Goal: Information Seeking & Learning: Learn about a topic

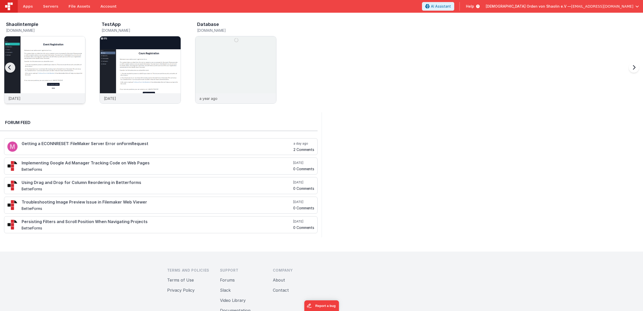
click at [70, 78] on img at bounding box center [44, 76] width 81 height 81
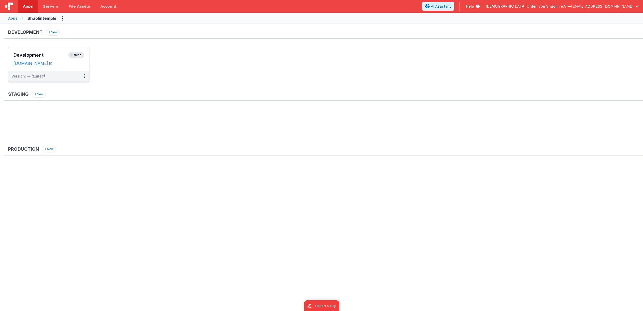
click at [76, 56] on span "Select" at bounding box center [76, 55] width 16 height 6
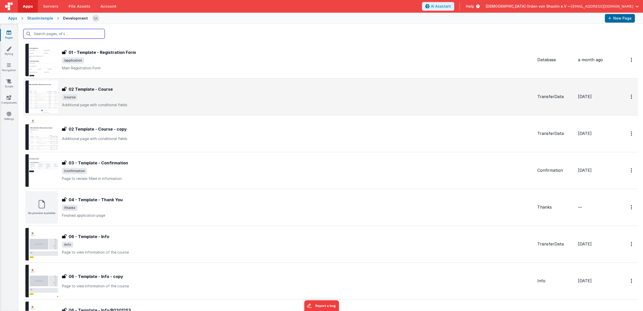
scroll to position [136, 0]
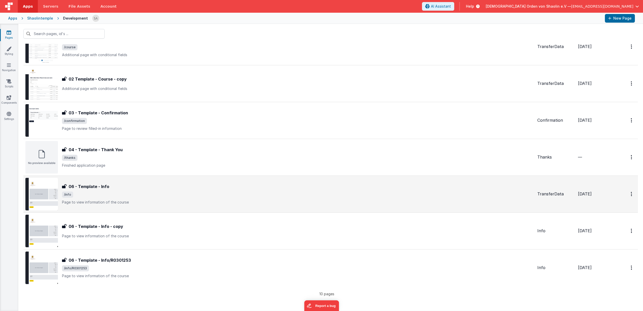
click at [219, 192] on span "/info" at bounding box center [297, 194] width 471 height 6
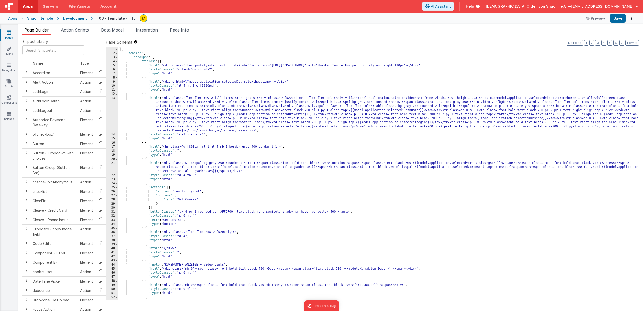
click at [9, 36] on link "Pages" at bounding box center [9, 35] width 18 height 10
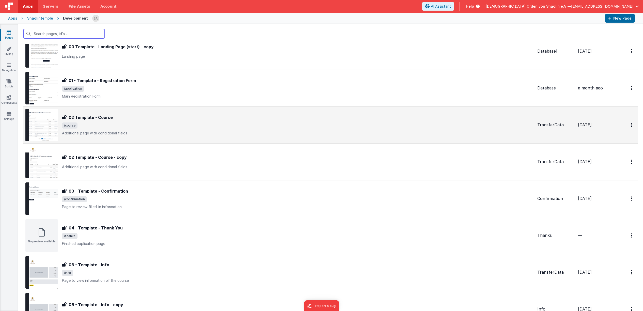
scroll to position [136, 0]
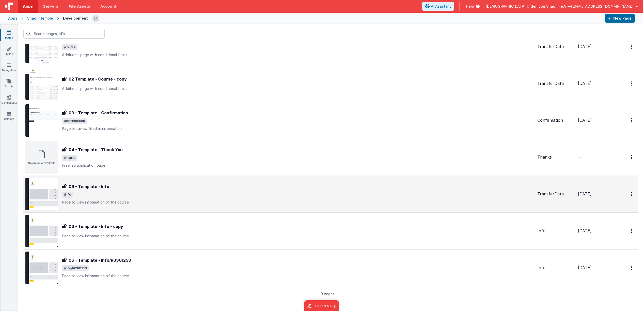
click at [189, 191] on span "/info" at bounding box center [297, 194] width 471 height 6
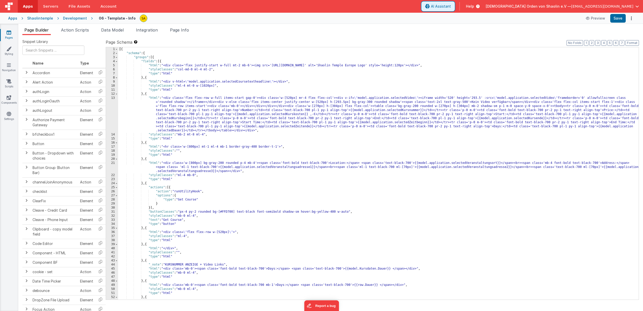
click at [451, 8] on span "AI Assistant" at bounding box center [441, 6] width 20 height 5
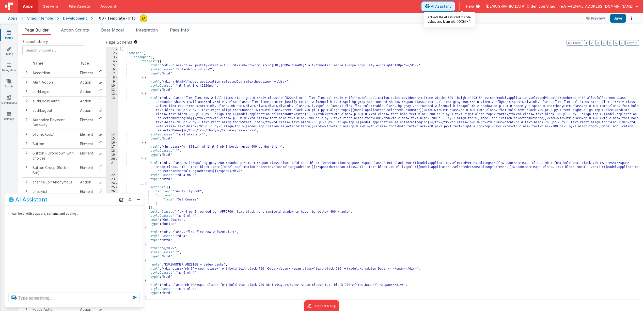
click at [454, 9] on button "AI Assistant" at bounding box center [438, 6] width 32 height 9
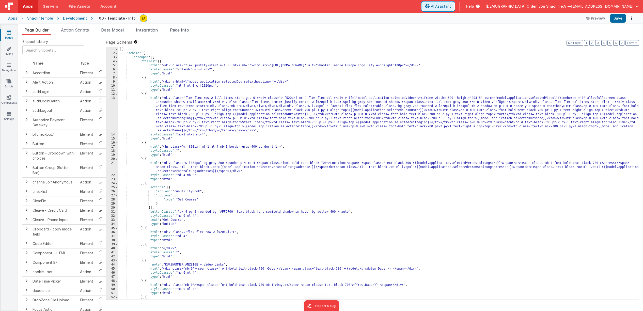
click at [454, 10] on button "AI Assistant" at bounding box center [438, 6] width 32 height 9
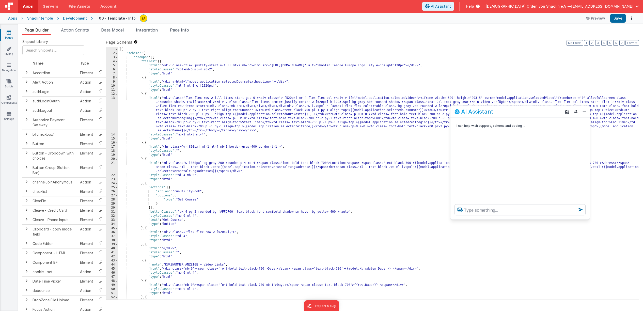
drag, startPoint x: 76, startPoint y: 201, endPoint x: 522, endPoint y: 113, distance: 454.2
click at [522, 113] on div "AI Assistant" at bounding box center [508, 111] width 108 height 6
click at [547, 211] on textarea at bounding box center [519, 209] width 131 height 11
type textarea "kann man den namen eines cookies abfragen"
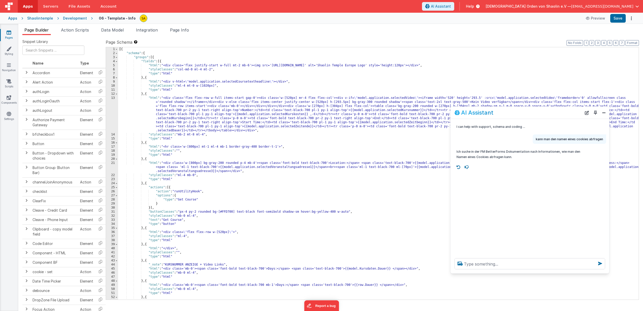
drag, startPoint x: 588, startPoint y: 219, endPoint x: 608, endPoint y: 271, distance: 56.7
click at [608, 272] on div at bounding box center [529, 263] width 159 height 19
click at [554, 139] on p "kann man den namen eines cookies abfragen" at bounding box center [570, 139] width 67 height 5
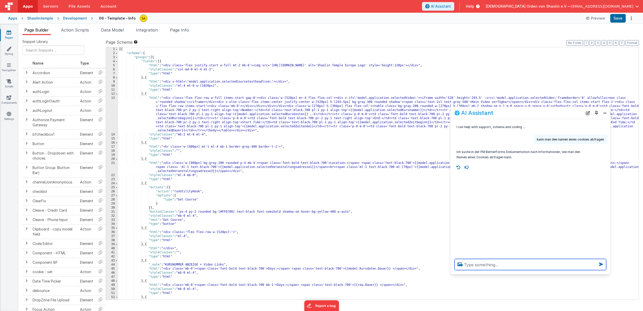
click at [551, 262] on textarea at bounding box center [530, 264] width 152 height 11
paste textarea "kann man den namen eines cookies abfragen"
type textarea "kann man den namen eines cookies abfragen"
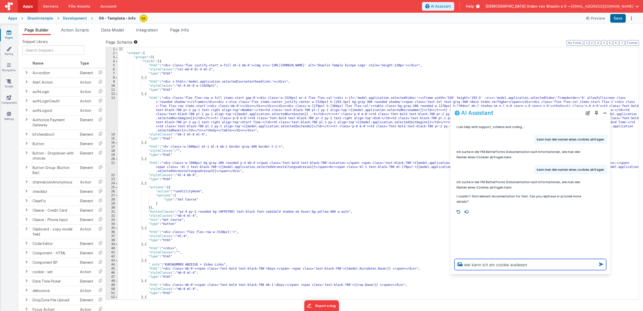
type textarea "wie kann ich ein cookie auslesen"
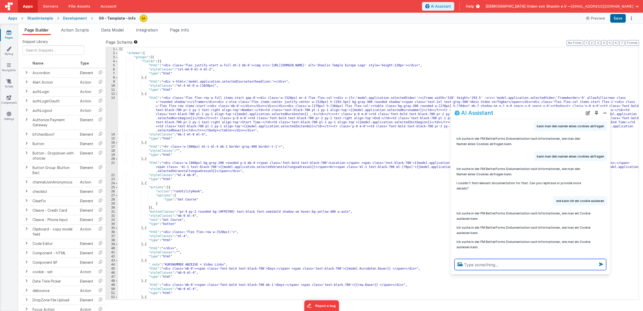
scroll to position [14, 0]
click at [606, 114] on button "Close" at bounding box center [604, 112] width 7 height 7
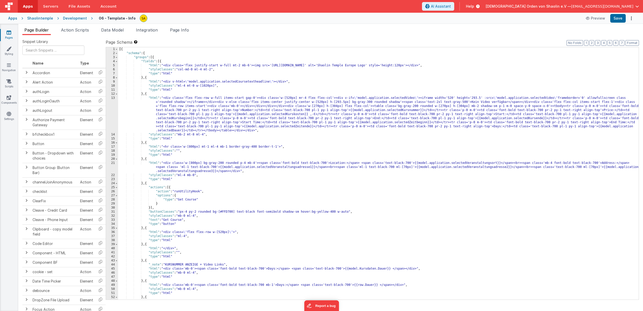
click at [635, 8] on button "[DEMOGRAPHIC_DATA] Orden von Shaolin e.V — [EMAIL_ADDRESS][DOMAIN_NAME]" at bounding box center [561, 6] width 153 height 5
click at [576, 47] on li "Logout" at bounding box center [597, 48] width 81 height 9
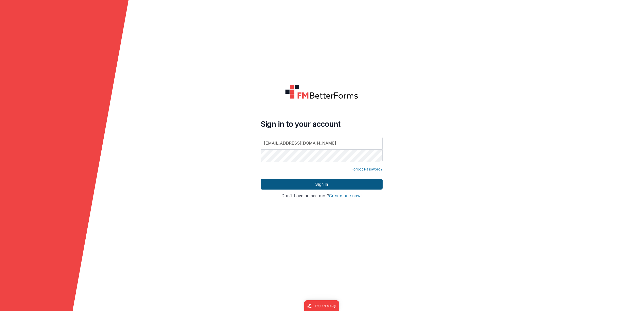
type input "[EMAIL_ADDRESS][DOMAIN_NAME]"
click at [324, 180] on button "Sign In" at bounding box center [322, 184] width 122 height 11
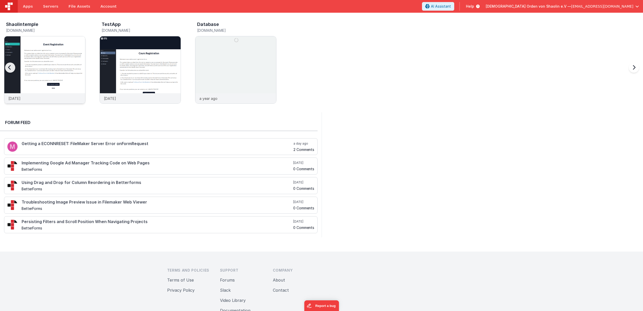
click at [37, 61] on img at bounding box center [44, 76] width 81 height 81
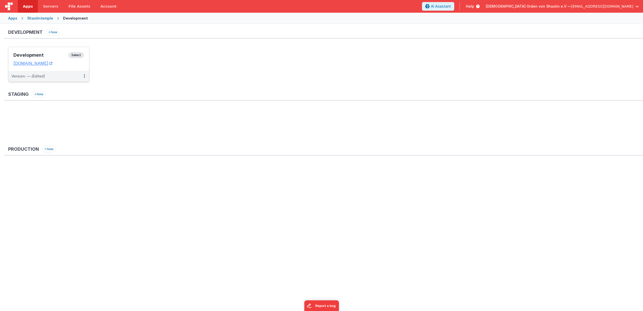
click at [80, 53] on span "Select" at bounding box center [76, 55] width 16 height 6
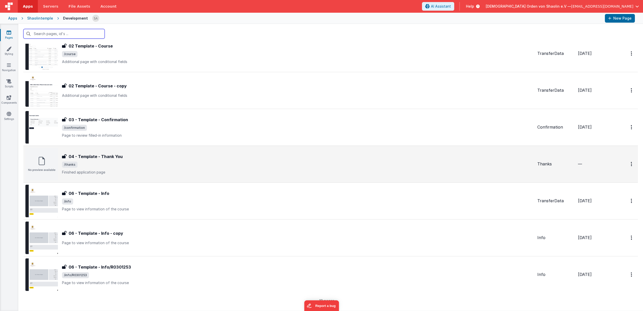
scroll to position [136, 0]
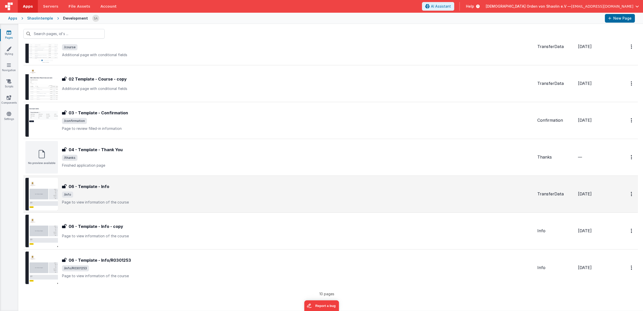
click at [288, 198] on div "06 - Template - Info 06 - Template - Info /info Page to view information of the…" at bounding box center [297, 193] width 471 height 21
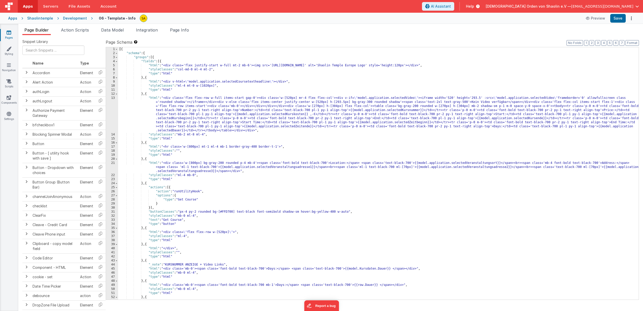
click at [469, 2] on header "Apps Servers File Assets Account Some FUTURE Slot AI Assistant Help [DEMOGRAPHI…" at bounding box center [321, 6] width 643 height 13
click at [451, 7] on span "AI Assistant" at bounding box center [441, 6] width 20 height 5
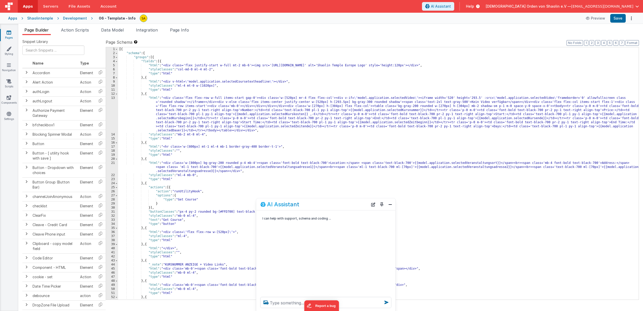
drag, startPoint x: 52, startPoint y: 201, endPoint x: 482, endPoint y: 140, distance: 434.9
click at [368, 201] on div "AI Assistant" at bounding box center [314, 204] width 108 height 6
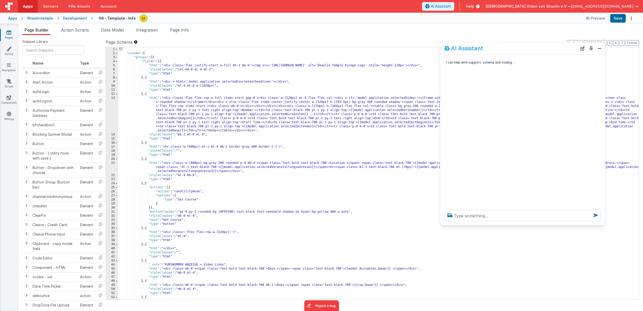
drag, startPoint x: 576, startPoint y: 155, endPoint x: 602, endPoint y: 224, distance: 73.3
click at [602, 224] on div at bounding box center [522, 215] width 165 height 19
click at [175, 31] on span "Page Info" at bounding box center [179, 29] width 19 height 5
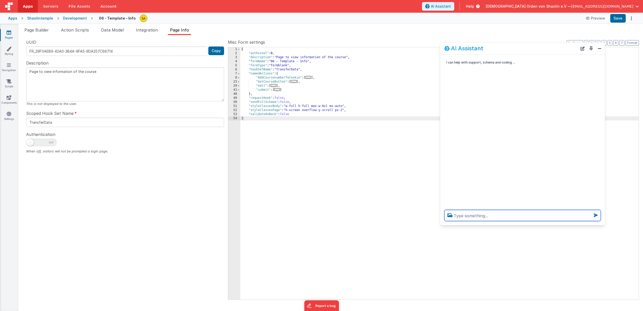
click at [468, 219] on textarea at bounding box center [522, 215] width 156 height 11
type textarea "kann ich verschiedene utility hooks ansprechen von einer seite aus"
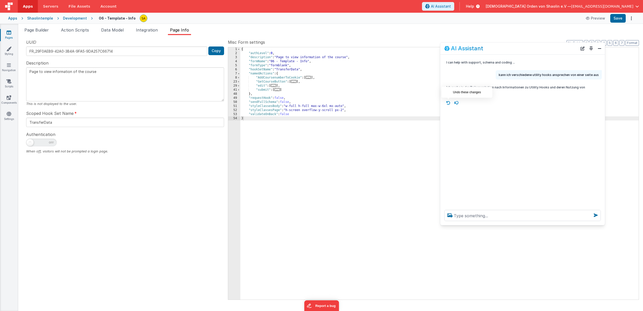
click at [448, 103] on icon at bounding box center [448, 103] width 8 height 8
type textarea "kann ich verschiedene utility hooks ansprechen von einer seite aus"
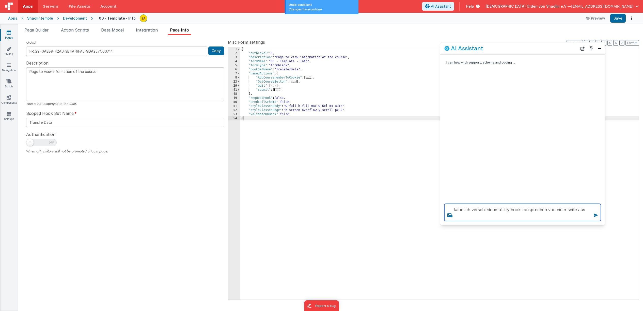
click at [500, 212] on textarea "kann ich verschiedene utility hooks ansprechen von einer seite aus" at bounding box center [522, 212] width 156 height 17
click at [596, 216] on icon at bounding box center [595, 215] width 8 height 8
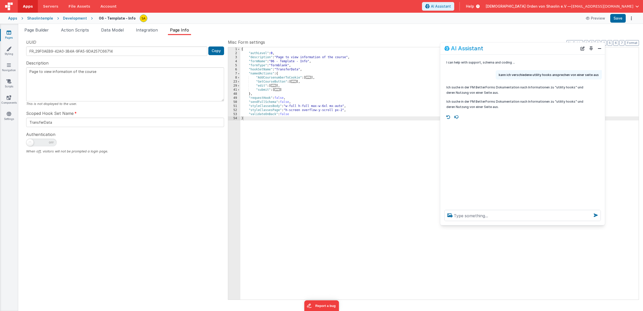
click at [538, 73] on p "kann ich verschiedene utility hooks ansprechen von einer seite aus" at bounding box center [548, 74] width 100 height 5
click at [580, 214] on textarea at bounding box center [522, 215] width 156 height 11
paste textarea "kann ich verschiedene utility hooks ansprechen von einer seite aus"
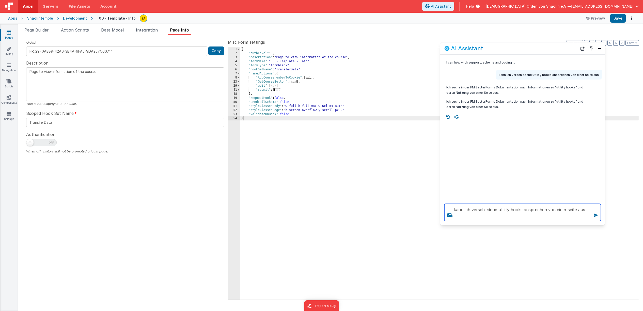
type textarea "kann ich verschiedene utility hooks ansprechen von einer seite aus"
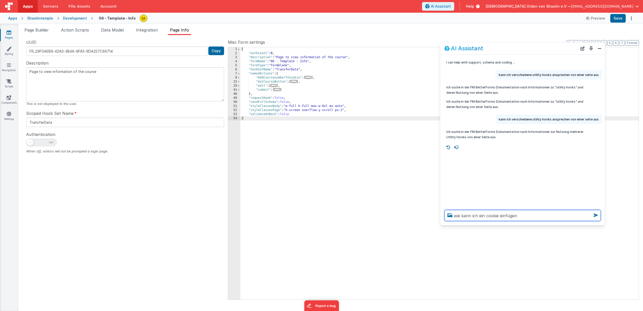
type textarea "wie kann ich ein cookie einfügen"
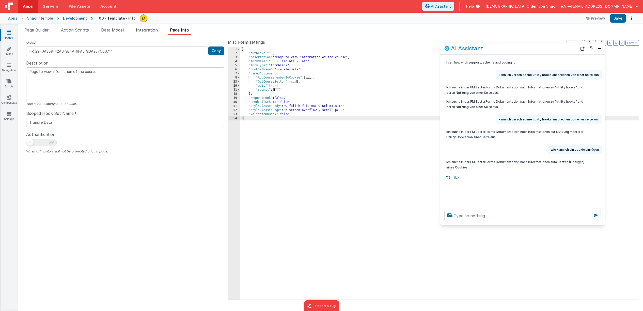
click at [10, 36] on link "Pages" at bounding box center [9, 35] width 18 height 10
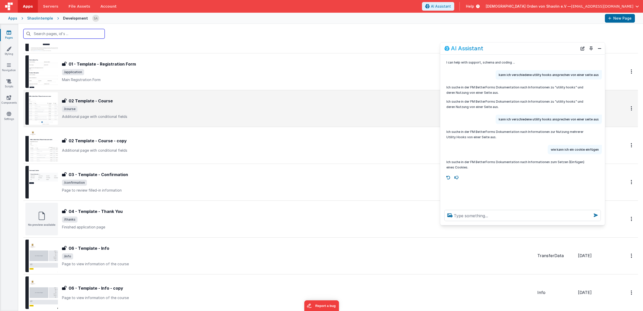
scroll to position [88, 0]
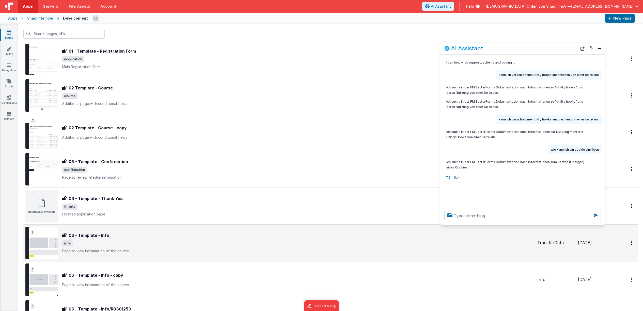
click at [186, 234] on div "06 - Template - Info" at bounding box center [297, 235] width 471 height 6
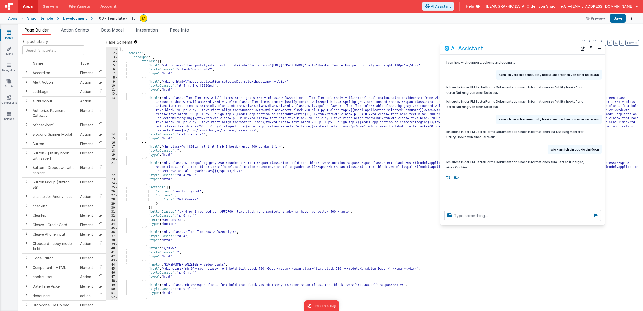
click at [638, 5] on span "button" at bounding box center [637, 7] width 4 height 4
click at [574, 37] on div "Account" at bounding box center [597, 39] width 75 height 5
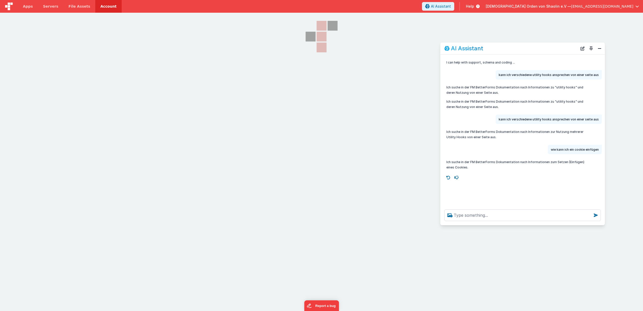
click at [603, 48] on div "AI Assistant" at bounding box center [522, 48] width 165 height 12
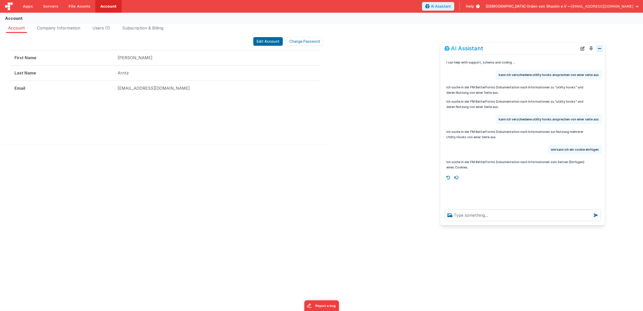
click at [601, 49] on button "Close" at bounding box center [599, 48] width 7 height 7
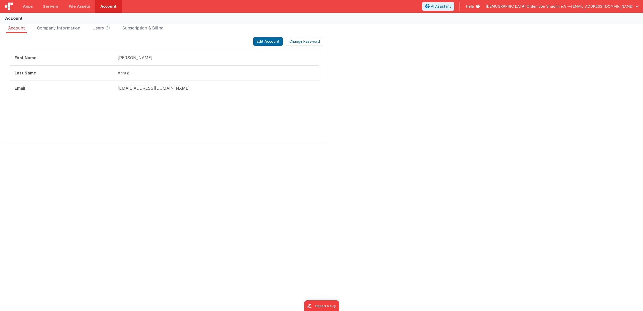
click at [637, 7] on span "button" at bounding box center [637, 7] width 4 height 4
click at [579, 46] on div "Logout" at bounding box center [597, 48] width 75 height 5
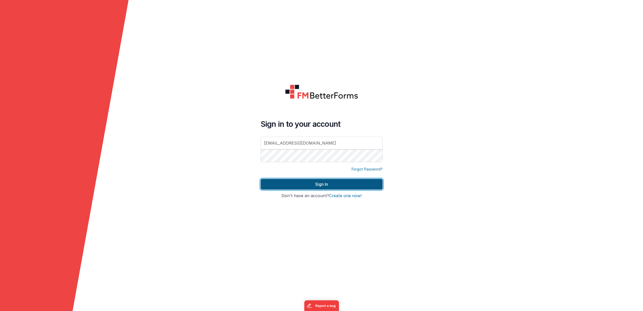
click at [320, 183] on button "Sign In" at bounding box center [322, 184] width 122 height 11
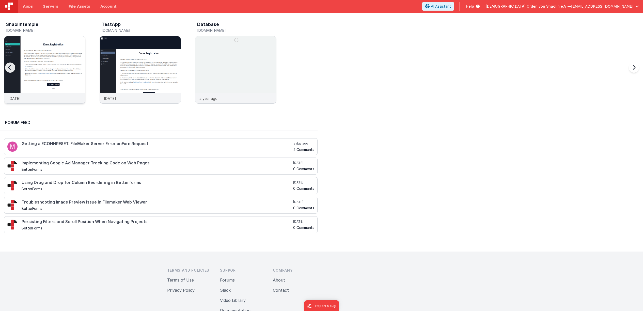
click at [35, 49] on img at bounding box center [44, 76] width 81 height 81
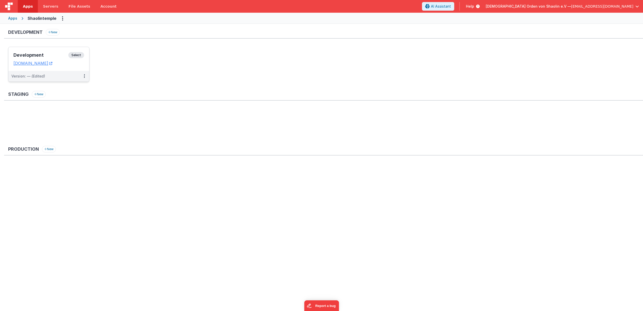
click at [84, 55] on span "Select" at bounding box center [76, 55] width 16 height 6
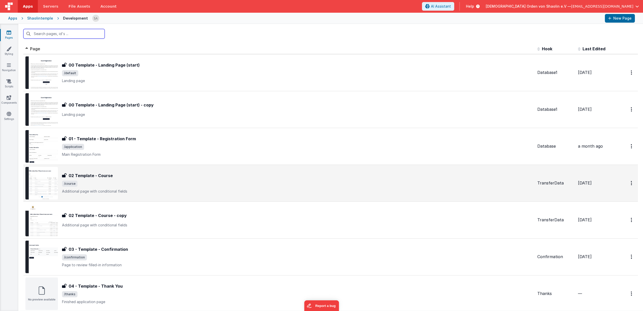
scroll to position [113, 0]
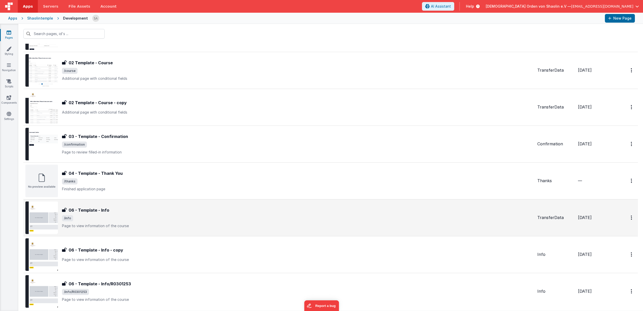
click at [186, 225] on p "Page to view information of the course" at bounding box center [297, 225] width 471 height 5
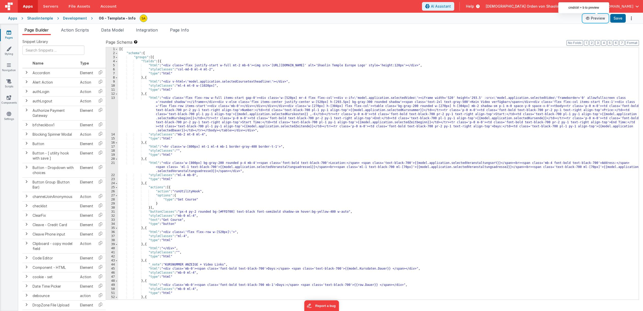
click at [600, 19] on button "Preview" at bounding box center [594, 18] width 25 height 8
click at [451, 7] on span "AI Assistant" at bounding box center [441, 6] width 20 height 5
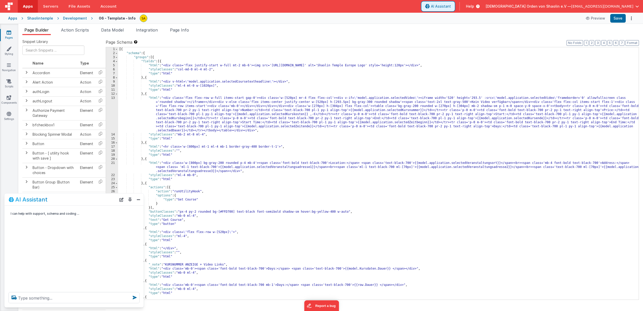
click at [451, 7] on span "AI Assistant" at bounding box center [441, 6] width 20 height 5
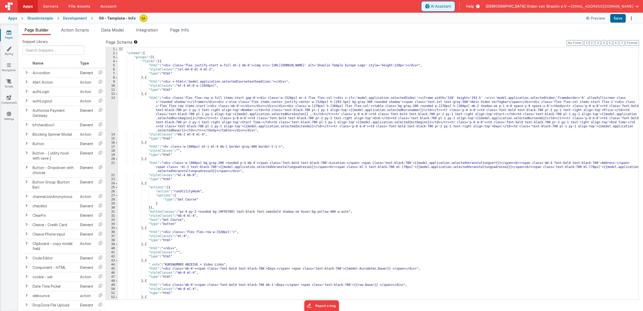
click at [451, 7] on span "AI Assistant" at bounding box center [441, 6] width 20 height 5
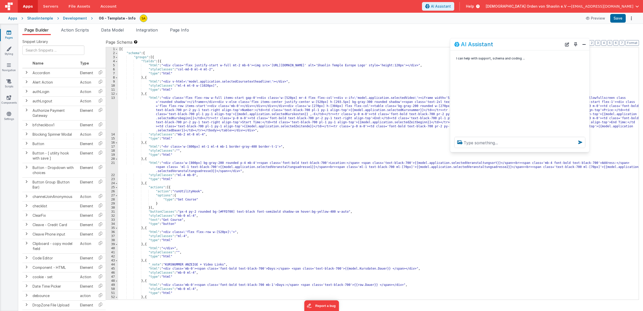
drag, startPoint x: 84, startPoint y: 200, endPoint x: 545, endPoint y: 87, distance: 474.8
click at [529, 45] on div "AI Assistant" at bounding box center [508, 44] width 108 height 6
click at [462, 142] on icon at bounding box center [459, 142] width 9 height 8
click at [0, 0] on input "file" at bounding box center [0, 0] width 0 height 0
click at [494, 143] on textarea at bounding box center [519, 142] width 131 height 11
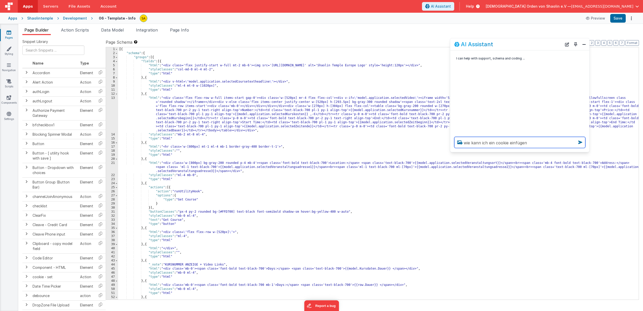
type textarea "wie kann ich ein cookie einfügen"
type textarea "wie kann ich ein utillity hook starten"
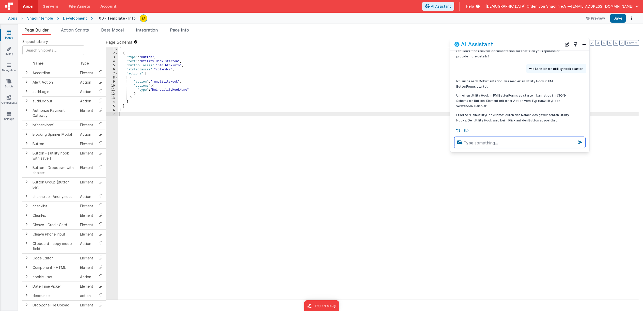
scroll to position [48, 0]
click at [10, 34] on icon at bounding box center [9, 32] width 5 height 5
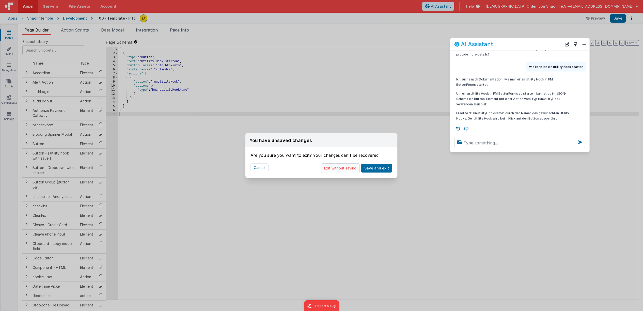
click at [338, 170] on button "Exit without saving" at bounding box center [340, 168] width 39 height 10
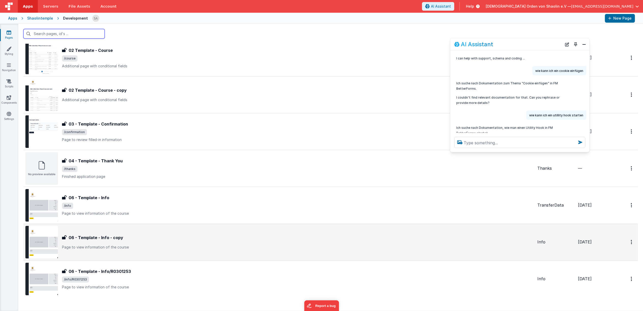
scroll to position [136, 0]
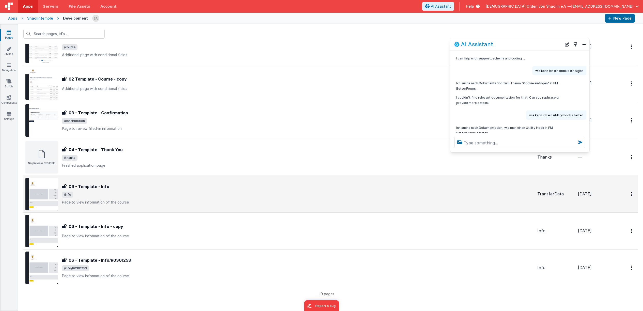
click at [243, 201] on p "Page to view information of the course" at bounding box center [297, 202] width 471 height 5
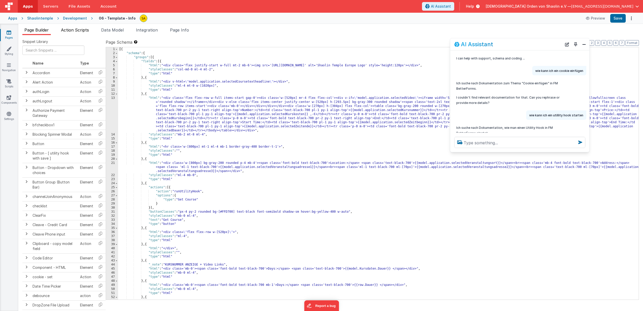
click at [76, 31] on span "Action Scripts" at bounding box center [75, 29] width 28 height 5
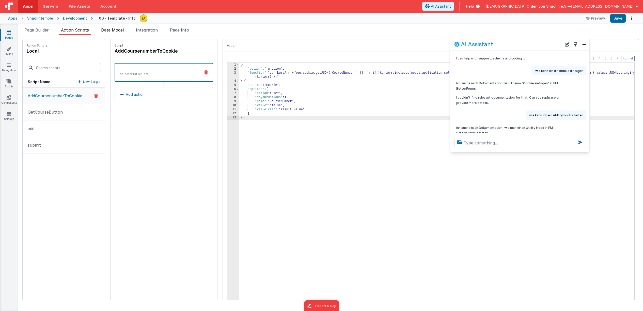
click at [111, 31] on span "Data Model" at bounding box center [112, 29] width 23 height 5
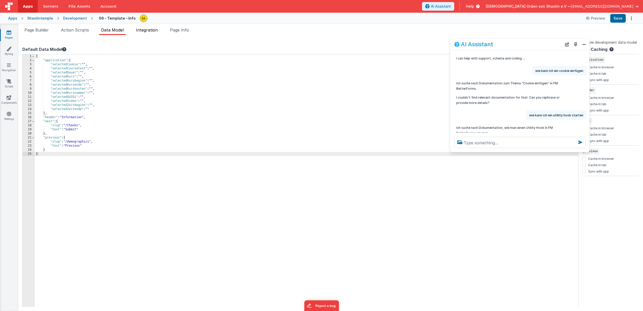
click at [145, 31] on span "Integration" at bounding box center [147, 29] width 22 height 5
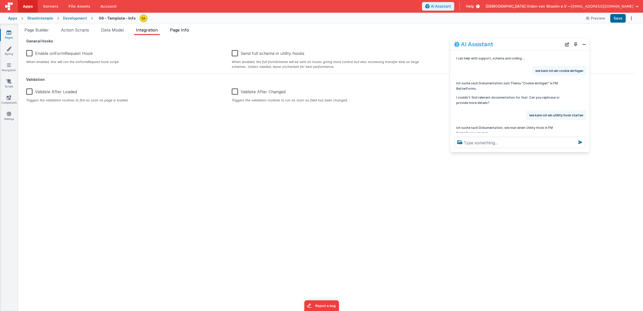
click at [188, 33] on li "Page Info" at bounding box center [179, 31] width 23 height 8
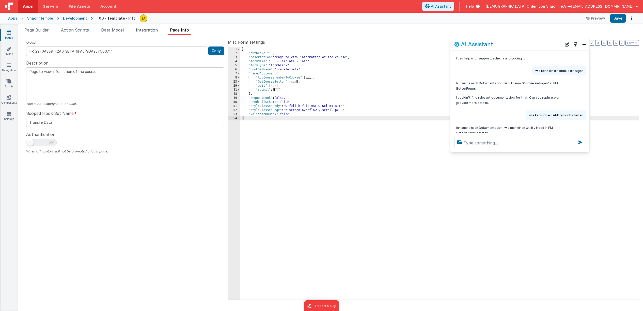
drag, startPoint x: 43, startPoint y: 31, endPoint x: 87, endPoint y: 49, distance: 47.6
click at [43, 31] on span "Page Builder" at bounding box center [36, 29] width 24 height 5
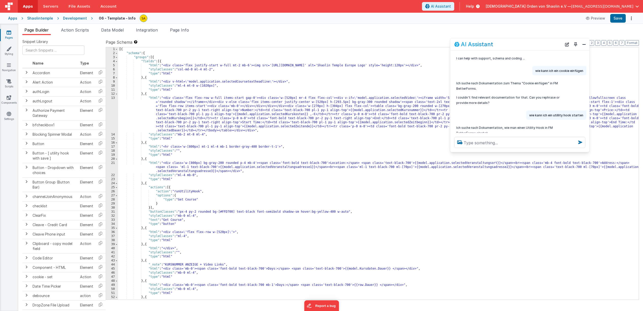
click at [465, 149] on div at bounding box center [519, 142] width 139 height 19
click at [472, 143] on textarea at bounding box center [519, 142] width 131 height 11
type textarea "wo finde ich den utillity hook name"
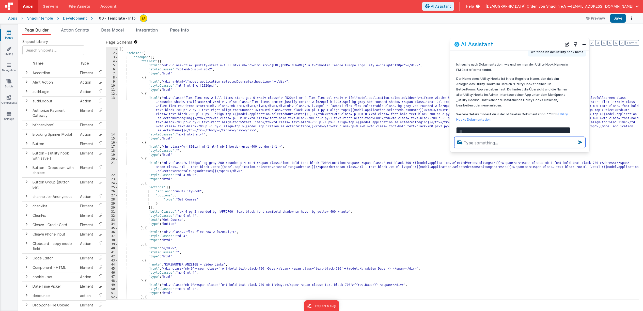
scroll to position [125, 0]
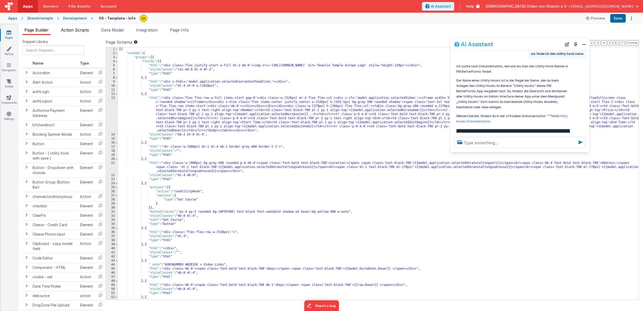
click at [66, 31] on span "Action Scripts" at bounding box center [75, 29] width 28 height 5
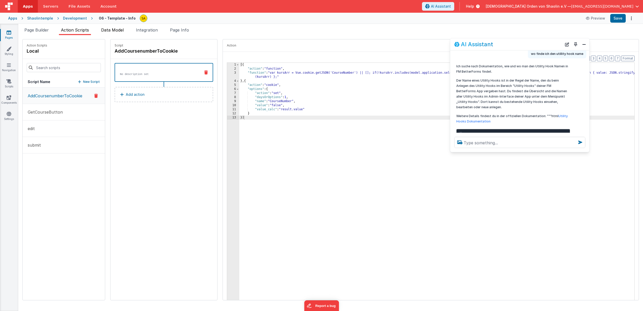
click at [115, 31] on span "Data Model" at bounding box center [112, 29] width 23 height 5
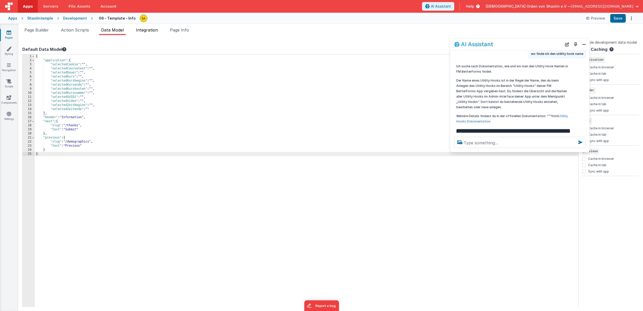
click at [150, 31] on span "Integration" at bounding box center [147, 29] width 22 height 5
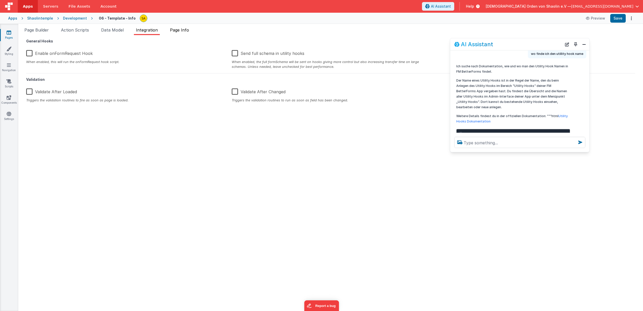
click at [187, 31] on span "Page Info" at bounding box center [179, 29] width 19 height 5
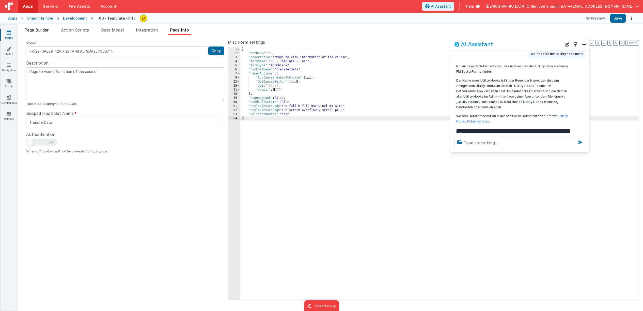
click at [47, 31] on span "Page Builder" at bounding box center [36, 29] width 24 height 5
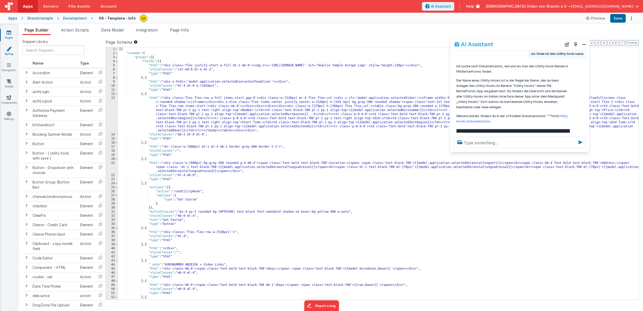
click at [9, 52] on link "Styling" at bounding box center [9, 51] width 18 height 10
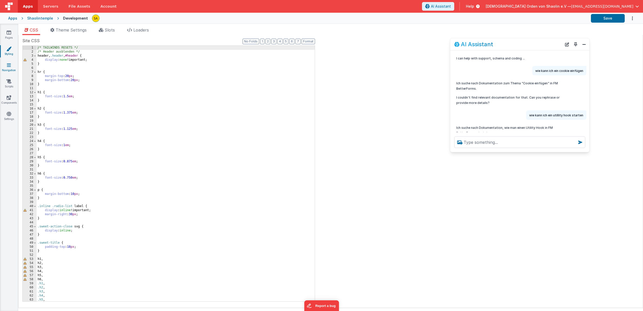
click at [9, 69] on link "Navigation" at bounding box center [9, 67] width 18 height 10
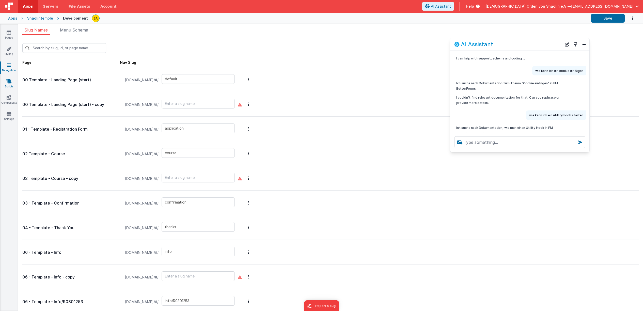
click at [10, 83] on icon at bounding box center [8, 81] width 5 height 5
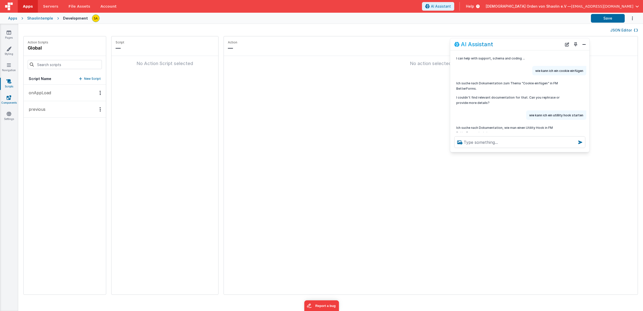
click at [7, 101] on link "Components" at bounding box center [9, 100] width 18 height 10
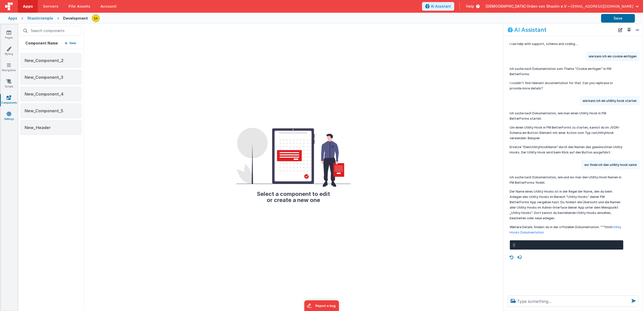
click at [10, 117] on link "Settings" at bounding box center [9, 116] width 18 height 10
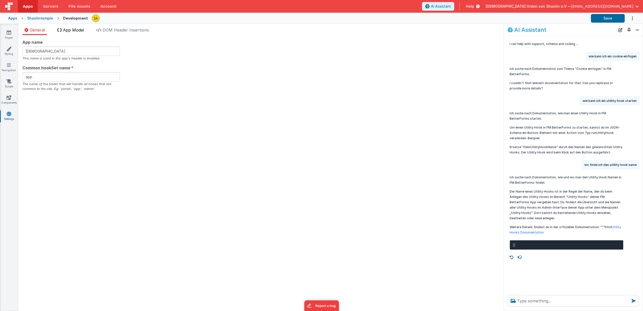
click at [75, 31] on span "App Model" at bounding box center [73, 29] width 21 height 5
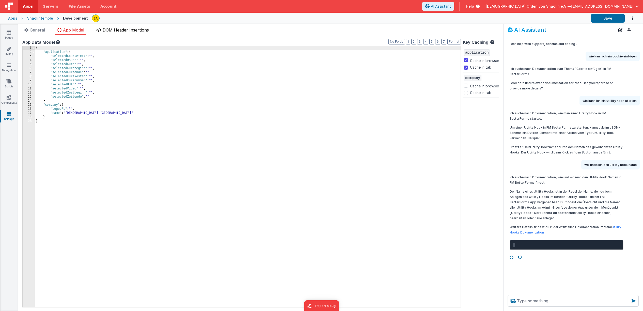
click at [117, 30] on span "DOM Header Insertions" at bounding box center [126, 29] width 46 height 5
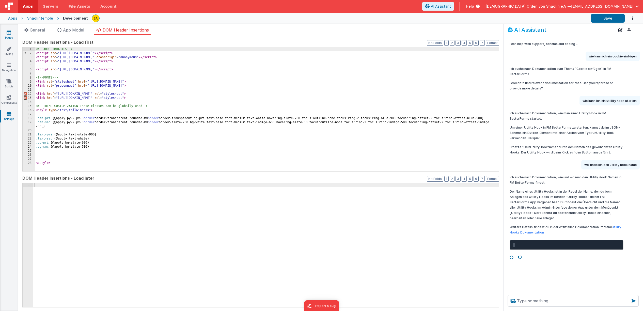
click at [10, 34] on icon at bounding box center [9, 32] width 5 height 5
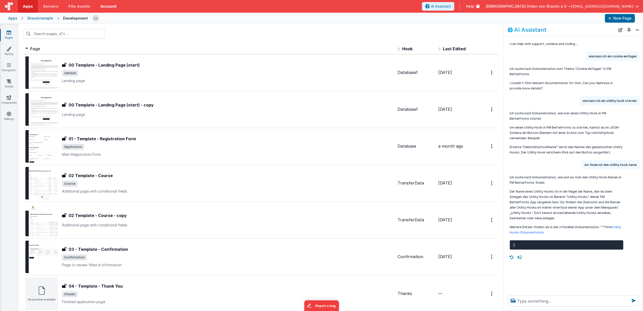
click at [110, 7] on link "Account" at bounding box center [108, 6] width 26 height 13
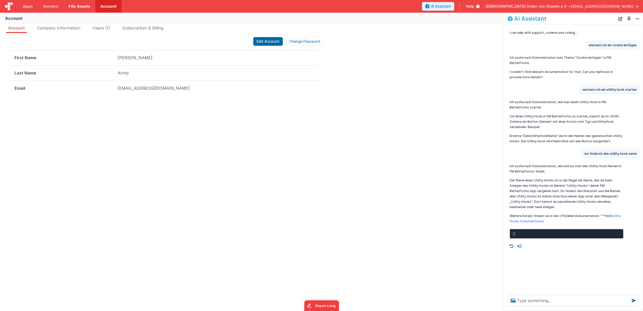
click at [80, 5] on span "File Assets" at bounding box center [80, 6] width 22 height 5
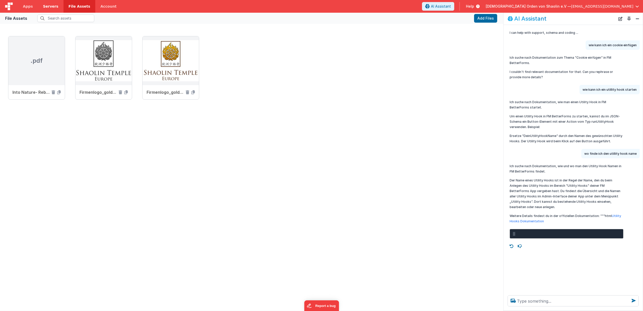
click at [41, 3] on link "Servers" at bounding box center [50, 6] width 25 height 13
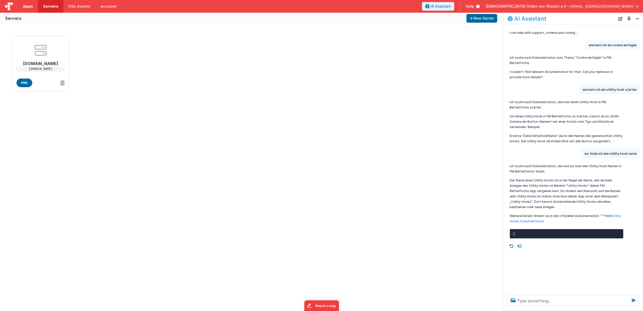
click at [30, 7] on span "Apps" at bounding box center [28, 6] width 10 height 5
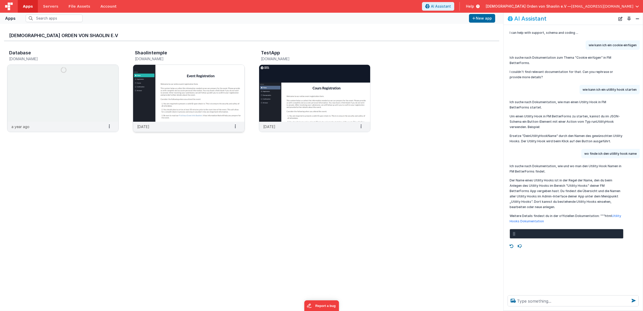
click at [190, 86] on img at bounding box center [188, 93] width 111 height 57
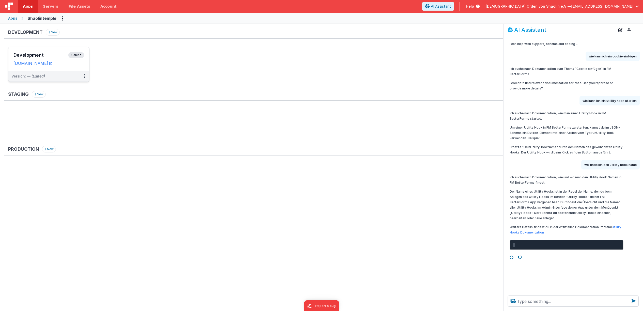
click at [79, 55] on span "Select" at bounding box center [76, 55] width 16 height 6
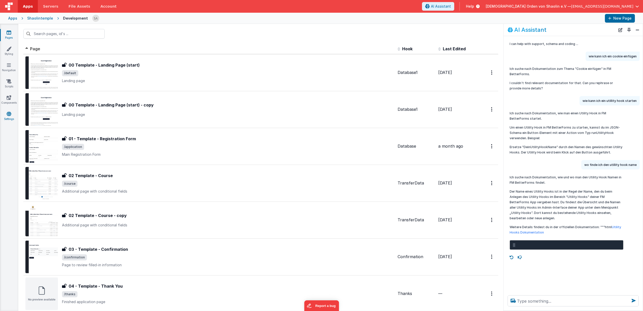
click at [13, 116] on link "Settings" at bounding box center [9, 116] width 18 height 10
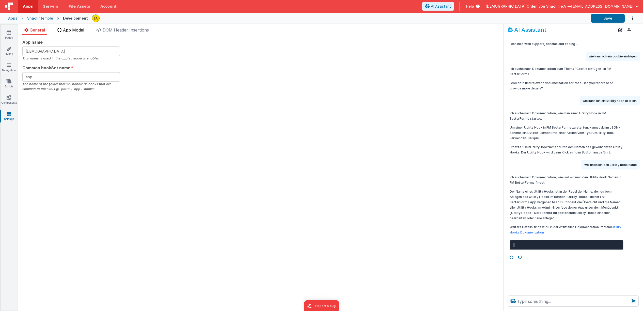
click at [81, 32] on span "App Model" at bounding box center [73, 29] width 21 height 5
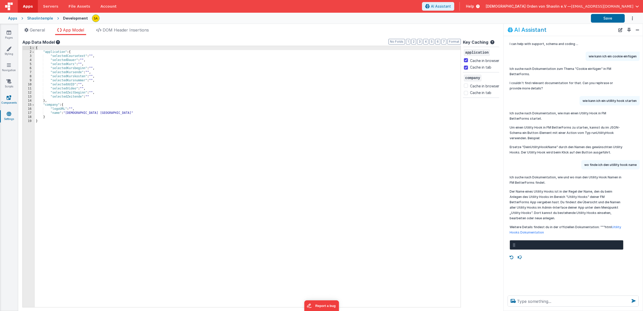
click at [7, 101] on link "Components" at bounding box center [9, 100] width 18 height 10
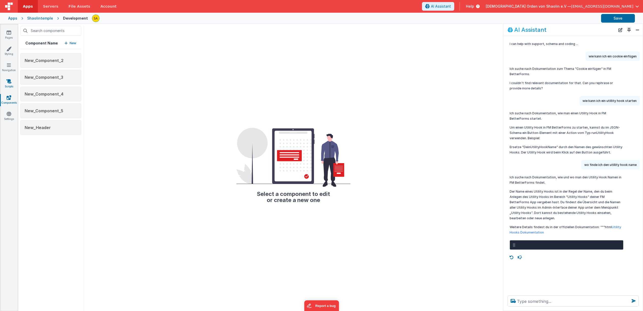
click at [9, 81] on icon at bounding box center [8, 81] width 5 height 5
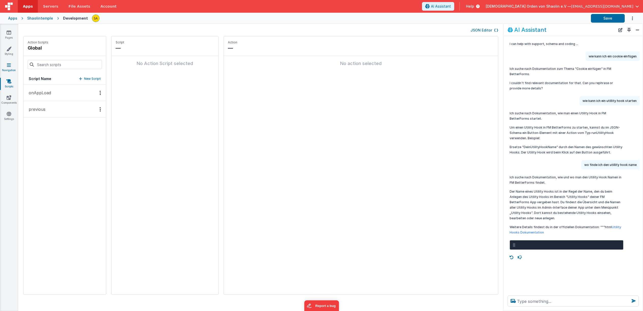
click at [11, 70] on link "Navigation" at bounding box center [9, 67] width 18 height 10
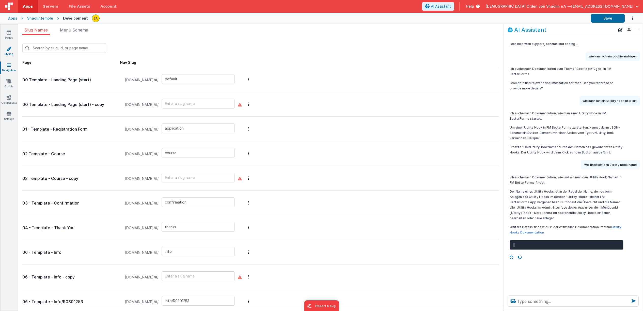
click at [10, 52] on link "Styling" at bounding box center [9, 51] width 18 height 10
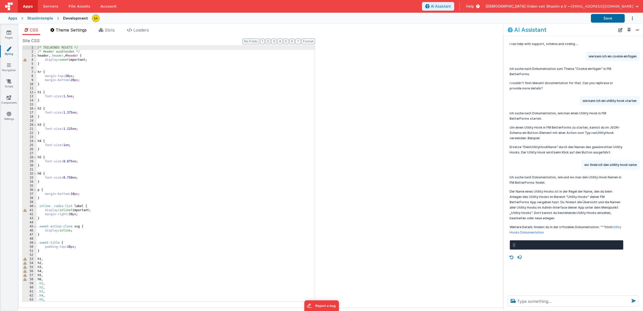
click at [76, 30] on span "Theme Settings" at bounding box center [71, 29] width 31 height 5
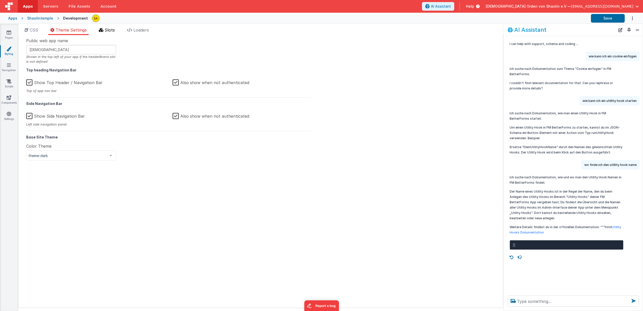
click at [114, 32] on span "Slots" at bounding box center [110, 29] width 10 height 5
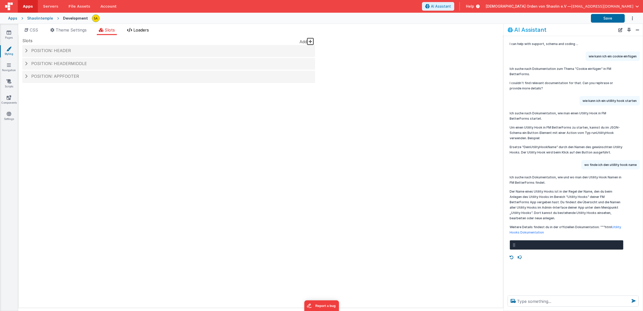
click at [141, 32] on span "Loaders" at bounding box center [140, 29] width 15 height 5
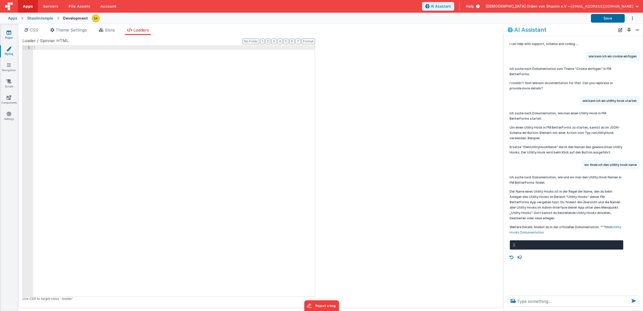
click at [8, 34] on icon at bounding box center [9, 32] width 5 height 5
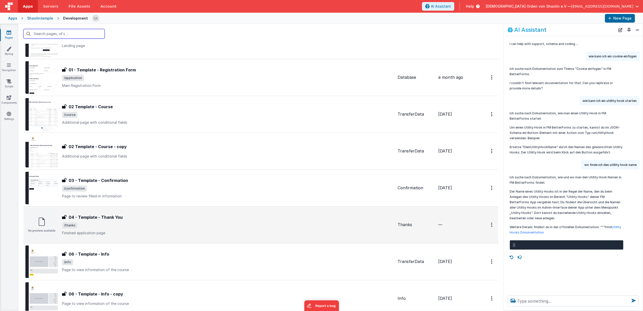
scroll to position [94, 0]
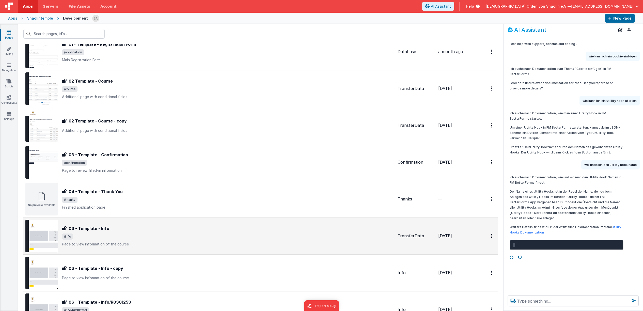
click at [222, 249] on div "06 - Template - Info 06 - Template - Info /info Page to view information of the…" at bounding box center [209, 236] width 368 height 33
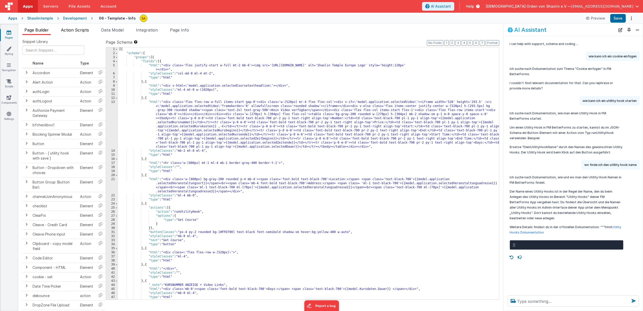
click at [70, 30] on span "Action Scripts" at bounding box center [75, 29] width 28 height 5
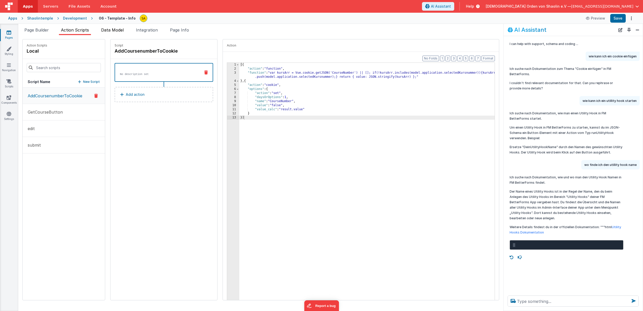
click at [113, 31] on span "Data Model" at bounding box center [112, 29] width 23 height 5
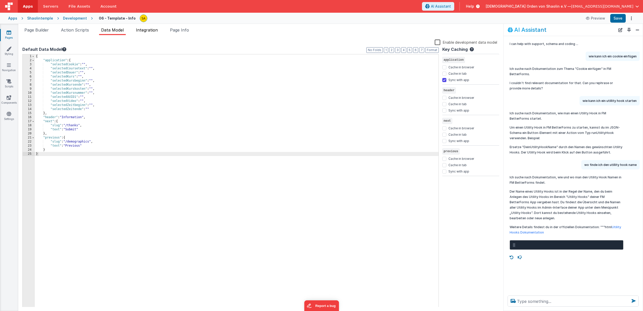
click at [150, 32] on span "Integration" at bounding box center [147, 29] width 22 height 5
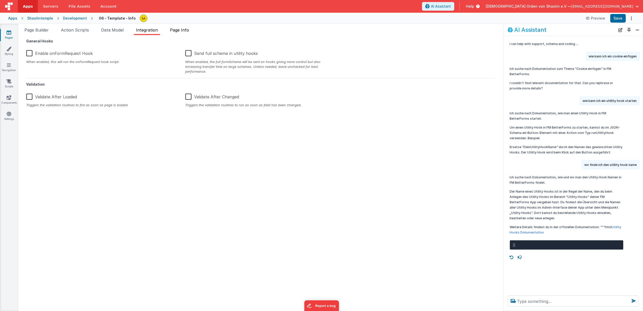
click at [189, 31] on span "Page Info" at bounding box center [179, 29] width 19 height 5
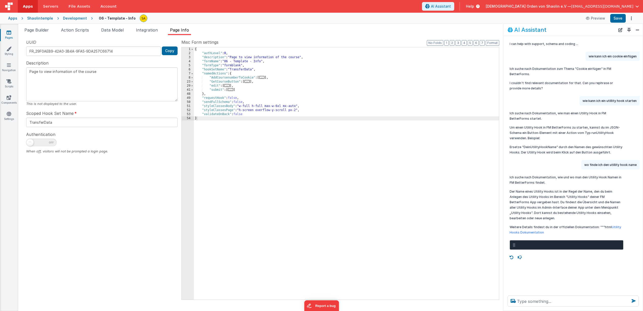
click at [189, 31] on span "Page Info" at bounding box center [179, 29] width 19 height 5
click at [631, 19] on icon "Options" at bounding box center [630, 18] width 7 height 0
click at [631, 19] on button at bounding box center [321, 155] width 643 height 311
click at [630, 20] on button "Options" at bounding box center [630, 18] width 7 height 7
drag, startPoint x: 584, startPoint y: 34, endPoint x: 560, endPoint y: 30, distance: 24.5
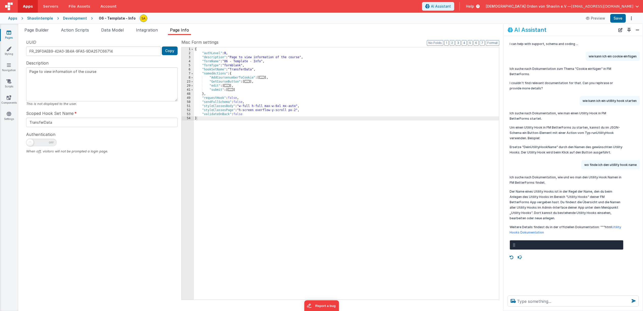
click at [586, 73] on div "AI Assistant I can help with support, schema and coding ... wie kann ich ein co…" at bounding box center [573, 167] width 140 height 287
drag, startPoint x: 562, startPoint y: 31, endPoint x: 562, endPoint y: 45, distance: 14.2
click at [562, 45] on div "AI Assistant I can help with support, schema and coding ... wie kann ich ein co…" at bounding box center [573, 167] width 140 height 287
click at [636, 29] on button "Close" at bounding box center [637, 29] width 7 height 7
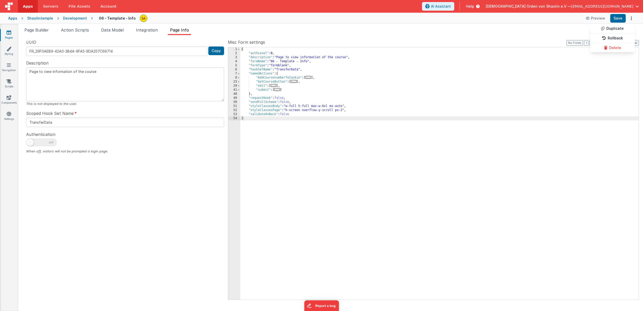
click at [631, 20] on button at bounding box center [321, 155] width 643 height 311
click at [631, 19] on icon "Options" at bounding box center [630, 18] width 7 height 0
click at [631, 20] on button at bounding box center [321, 155] width 643 height 311
click at [35, 30] on span "Page Builder" at bounding box center [36, 29] width 24 height 5
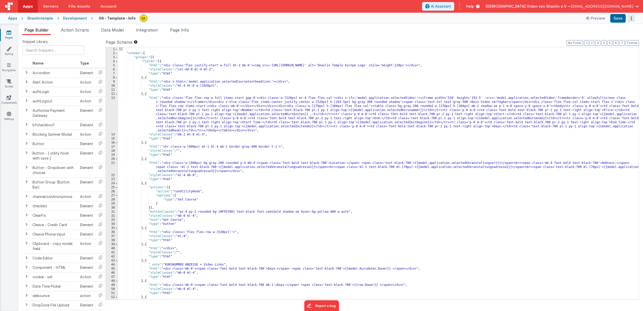
click at [631, 21] on button "Options" at bounding box center [630, 18] width 7 height 7
click at [137, 20] on button at bounding box center [321, 155] width 643 height 311
click at [199, 44] on label "Page Schema Shortcuts: Find: command-f Fold: command-option-L Unfold: command-o…" at bounding box center [372, 42] width 533 height 6
click at [83, 30] on span "Action Scripts" at bounding box center [75, 29] width 28 height 5
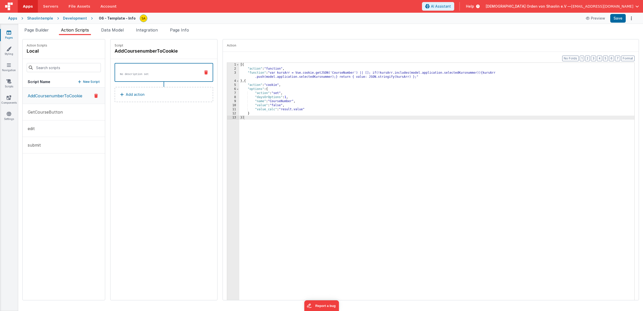
click at [88, 82] on p "New Script" at bounding box center [91, 81] width 17 height 5
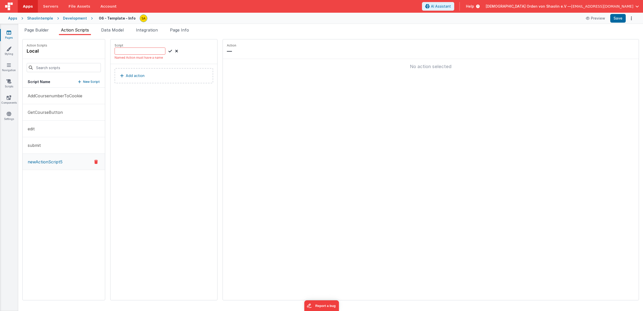
click at [140, 74] on button "Add action" at bounding box center [164, 75] width 99 height 15
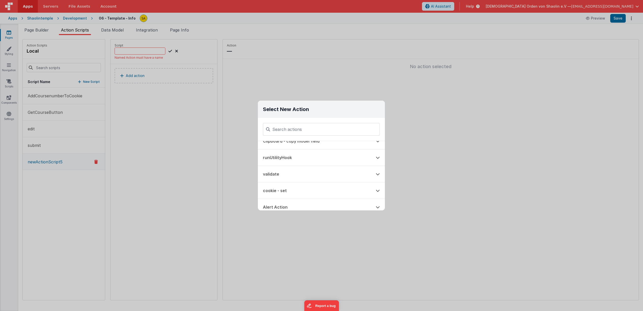
scroll to position [25, 0]
click at [284, 157] on button "runUtilityHook" at bounding box center [314, 157] width 113 height 16
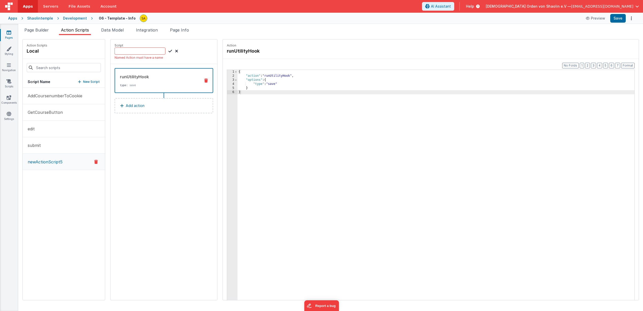
click at [204, 79] on icon at bounding box center [206, 80] width 4 height 4
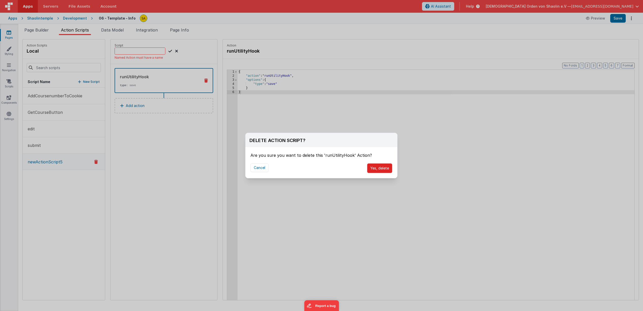
click at [375, 169] on button "Yes, delete" at bounding box center [379, 168] width 25 height 10
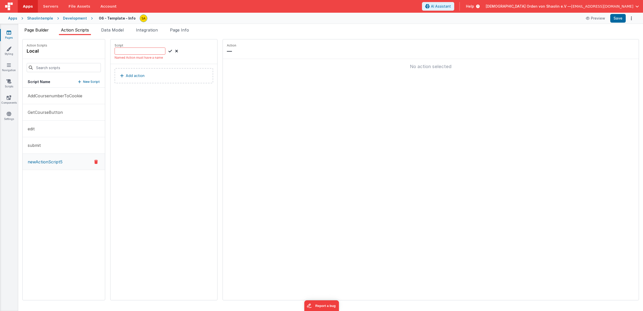
click at [40, 29] on span "Page Builder" at bounding box center [36, 29] width 24 height 5
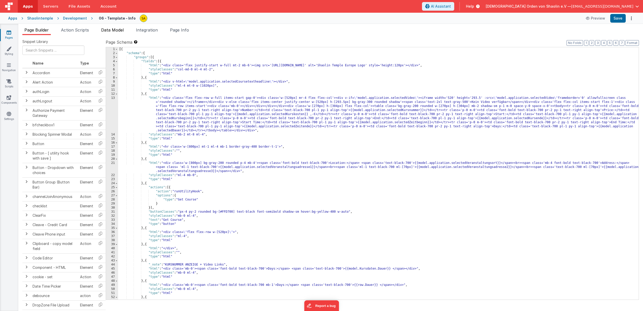
click at [114, 30] on span "Data Model" at bounding box center [112, 29] width 23 height 5
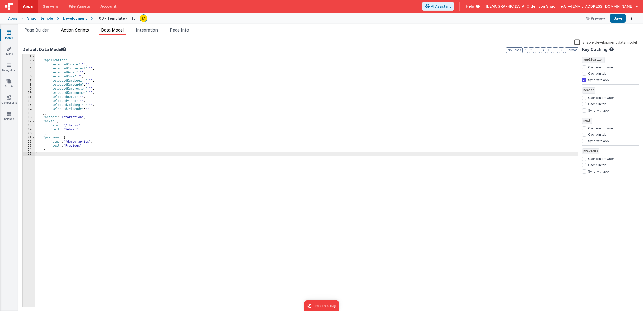
click at [77, 30] on span "Action Scripts" at bounding box center [75, 29] width 28 height 5
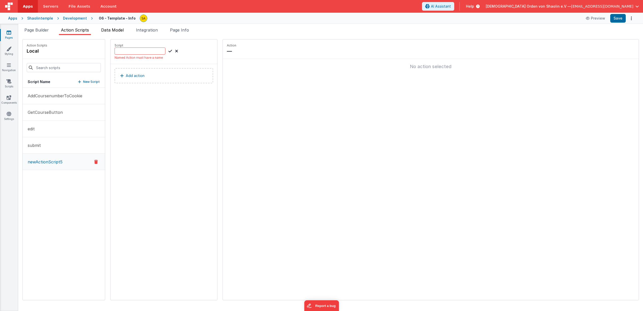
click at [105, 29] on span "Data Model" at bounding box center [112, 29] width 23 height 5
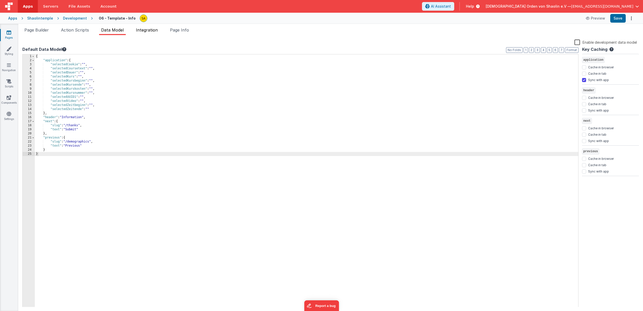
click at [144, 29] on span "Integration" at bounding box center [147, 29] width 22 height 5
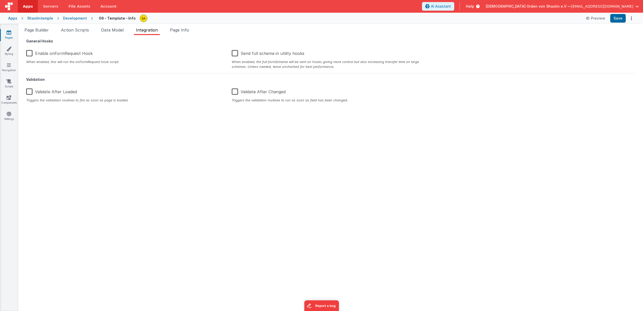
click at [144, 29] on span "Integration" at bounding box center [147, 29] width 22 height 5
click at [238, 53] on label "Send full schema in utility hooks" at bounding box center [268, 52] width 73 height 11
click at [0, 0] on input "Send full schema in utility hooks" at bounding box center [0, 0] width 0 height 0
click at [235, 53] on label "Send full schema in utility hooks" at bounding box center [268, 52] width 72 height 11
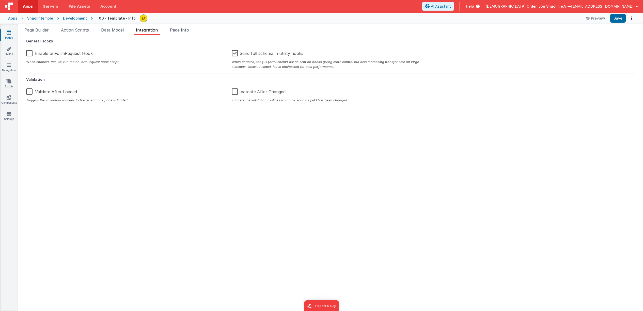
click at [0, 0] on input "Send full schema in utility hooks" at bounding box center [0, 0] width 0 height 0
click at [235, 53] on label "Send full schema in utility hooks" at bounding box center [268, 52] width 73 height 11
click at [0, 0] on input "Send full schema in utility hooks" at bounding box center [0, 0] width 0 height 0
click at [235, 53] on label "Send full schema in utility hooks" at bounding box center [268, 52] width 72 height 11
click at [0, 0] on input "Send full schema in utility hooks" at bounding box center [0, 0] width 0 height 0
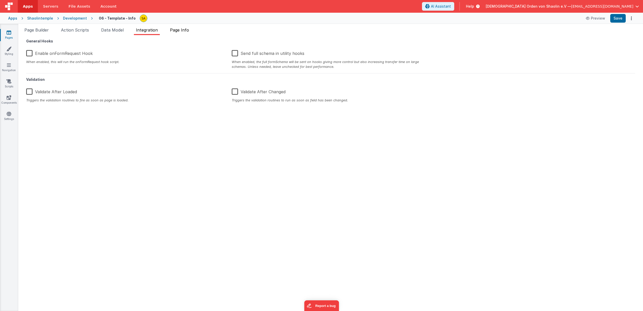
click at [185, 28] on span "Page Info" at bounding box center [179, 29] width 19 height 5
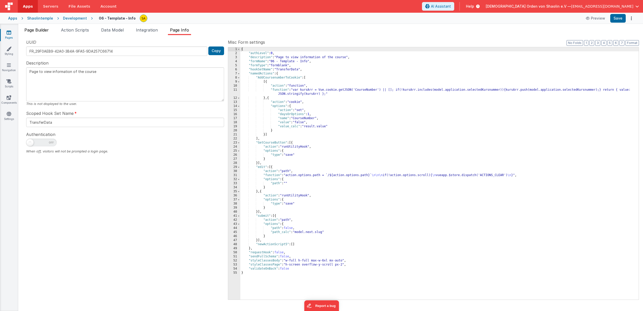
click at [44, 31] on span "Page Builder" at bounding box center [36, 29] width 24 height 5
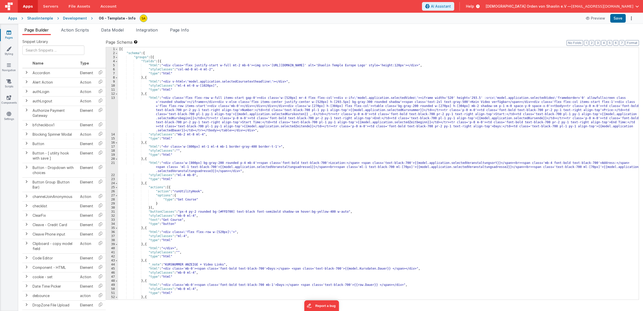
click at [44, 30] on span "Page Builder" at bounding box center [36, 29] width 24 height 5
click at [451, 7] on span "AI Assistant" at bounding box center [441, 6] width 20 height 5
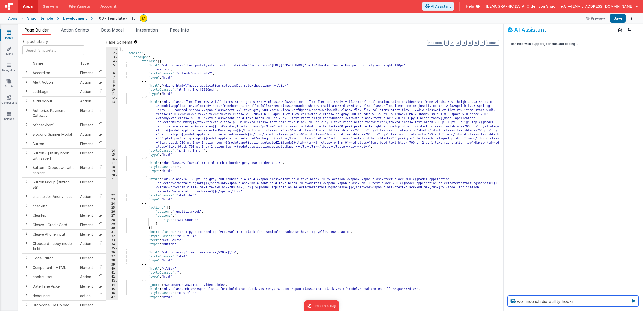
type textarea "wo finde ich die utillity hooks"
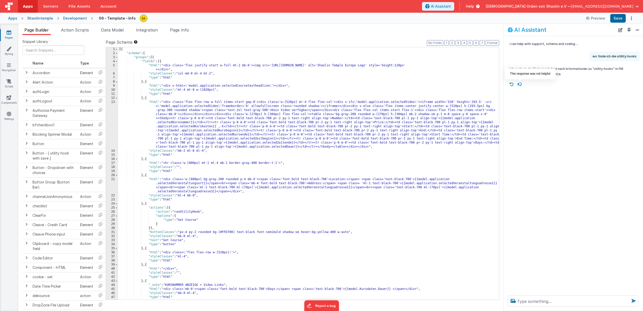
click at [520, 85] on icon at bounding box center [519, 84] width 8 height 8
click at [615, 57] on p "wo finde ich die utillity hooks" at bounding box center [614, 56] width 44 height 5
click at [573, 299] on textarea at bounding box center [572, 300] width 131 height 11
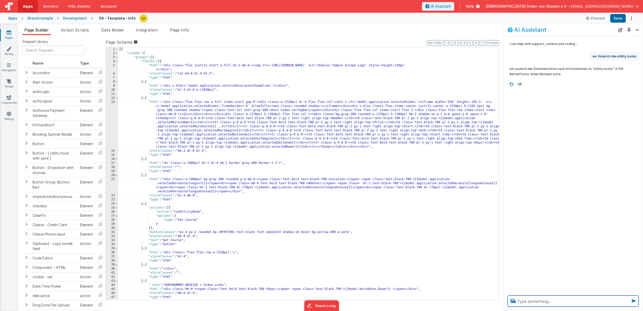
paste textarea "wo finde ich die utillity hooks"
type textarea "wo finde ich die utillity hooks"
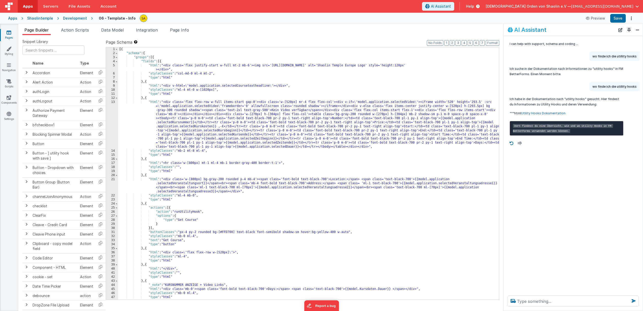
click at [547, 113] on link "Utility Hooks Dokumentation" at bounding box center [543, 113] width 44 height 4
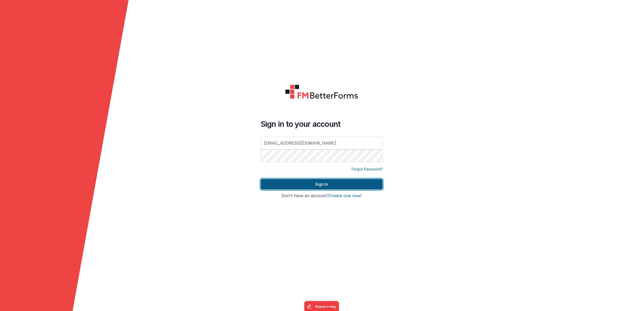
click at [341, 185] on button "Sign In" at bounding box center [322, 184] width 122 height 11
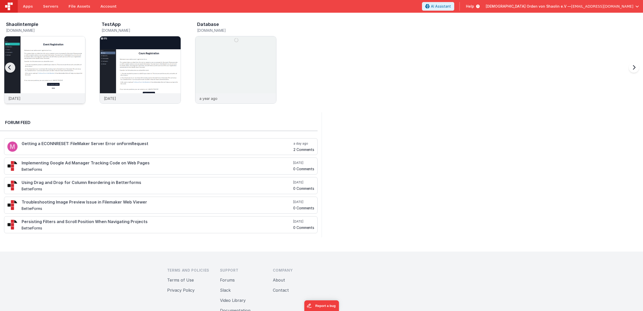
click at [34, 57] on img at bounding box center [44, 76] width 81 height 81
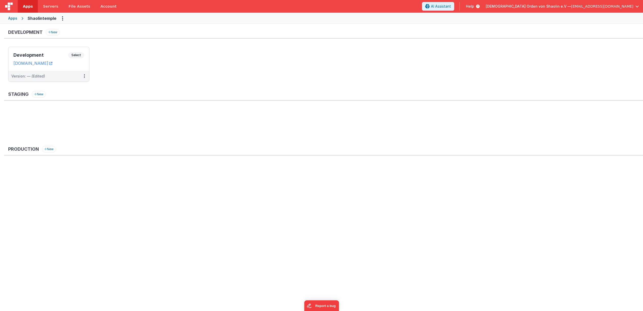
click at [13, 19] on div "Apps" at bounding box center [12, 18] width 9 height 5
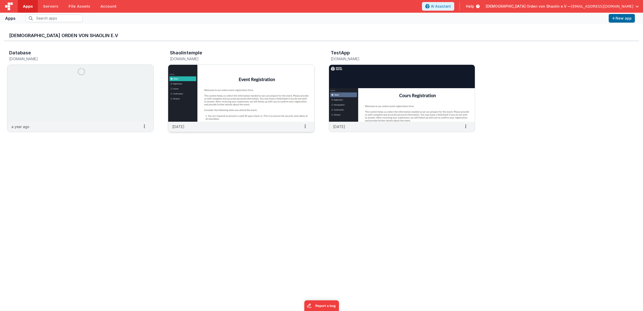
click at [220, 89] on img at bounding box center [241, 93] width 146 height 57
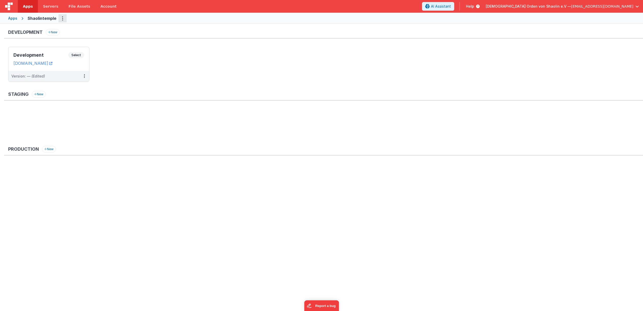
click at [62, 19] on icon "Options" at bounding box center [62, 18] width 1 height 0
click at [48, 31] on link "App Settings" at bounding box center [44, 28] width 45 height 9
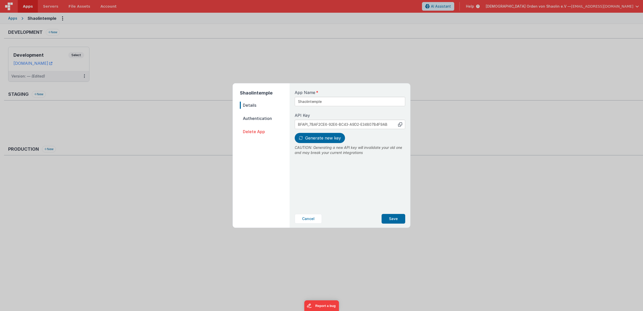
click at [256, 119] on span "Authentication" at bounding box center [265, 118] width 50 height 7
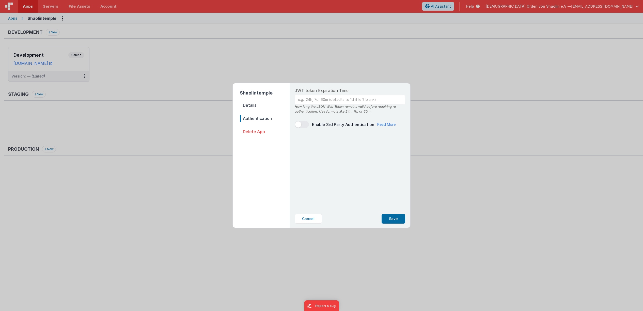
click at [255, 106] on span "Details" at bounding box center [265, 105] width 50 height 7
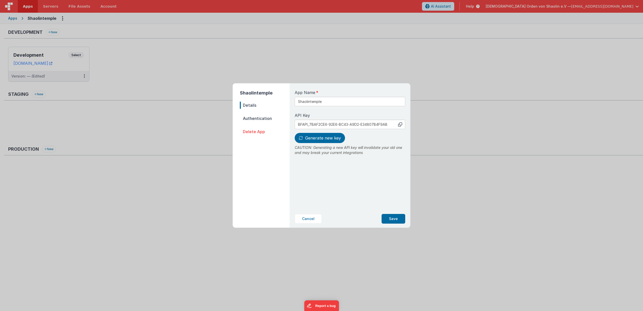
drag, startPoint x: 309, startPoint y: 218, endPoint x: 275, endPoint y: 196, distance: 39.9
click at [309, 218] on button "Cancel" at bounding box center [308, 219] width 27 height 10
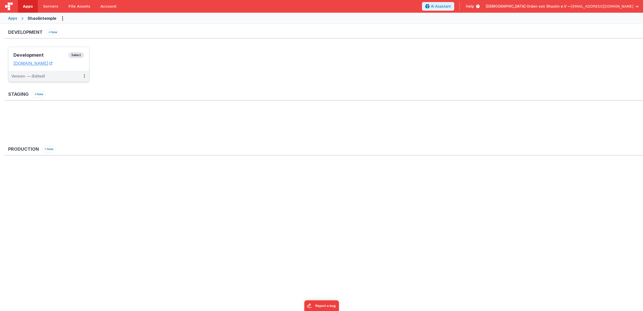
click at [82, 54] on span "Select" at bounding box center [76, 55] width 16 height 6
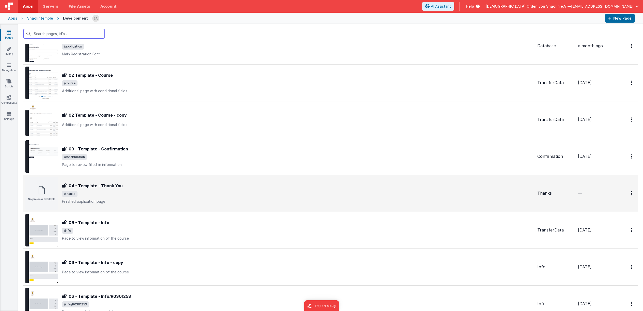
scroll to position [136, 0]
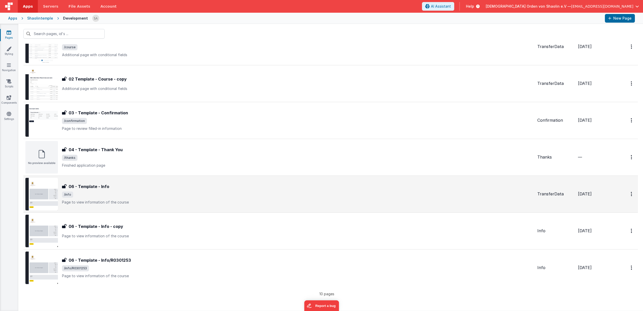
click at [279, 196] on span "/info" at bounding box center [297, 194] width 471 height 6
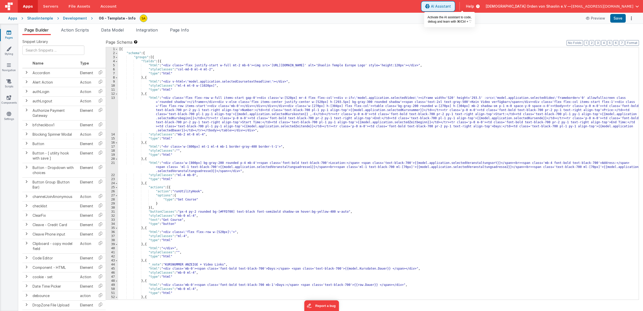
click at [451, 6] on span "AI Assistant" at bounding box center [441, 6] width 20 height 5
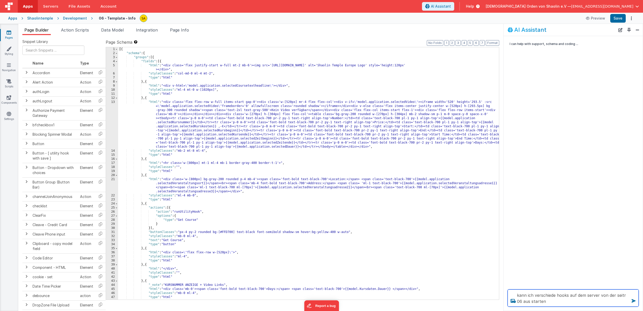
type textarea "kann ich verschiede hooks auf dem server von der seitr 06 aus starten"
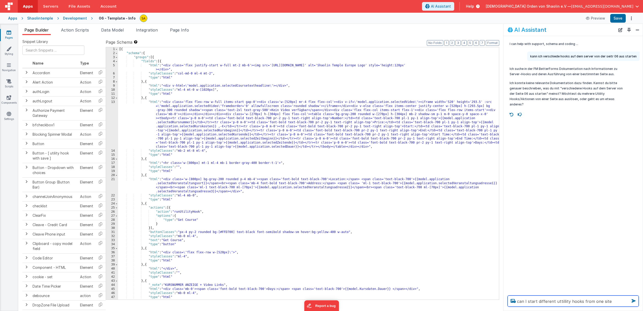
type textarea "can I start different uttillity hooks from one site"
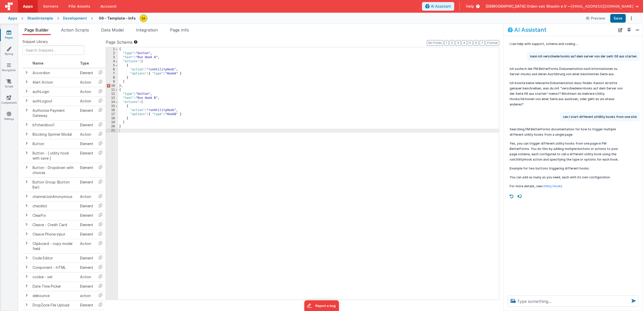
click at [10, 35] on link "Pages" at bounding box center [9, 35] width 18 height 10
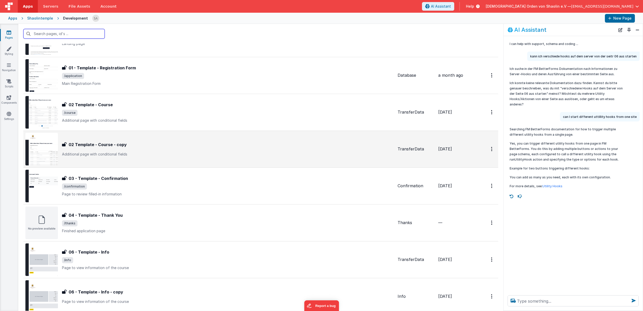
scroll to position [136, 0]
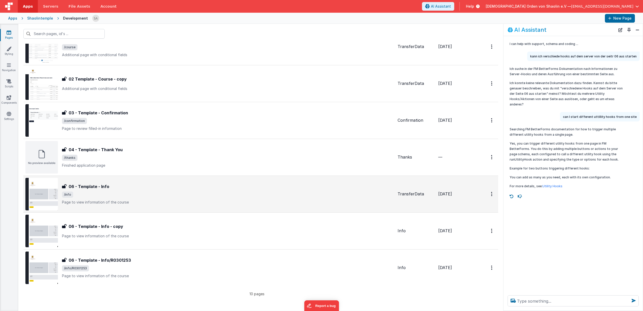
click at [233, 190] on div "06 - Template - Info 06 - Template - Info /info Page to view information of the…" at bounding box center [227, 193] width 331 height 21
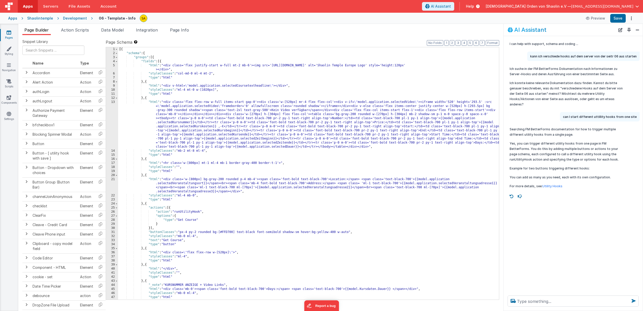
click at [13, 20] on div "Apps" at bounding box center [12, 18] width 9 height 5
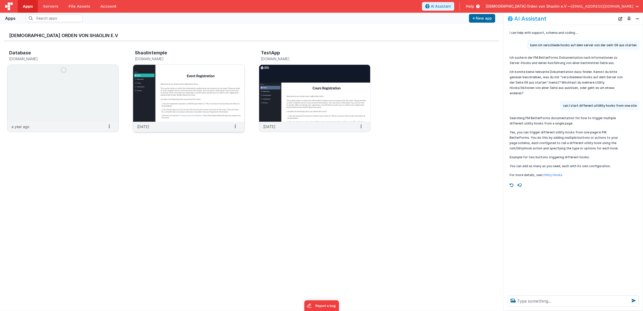
click at [193, 82] on img at bounding box center [188, 93] width 111 height 57
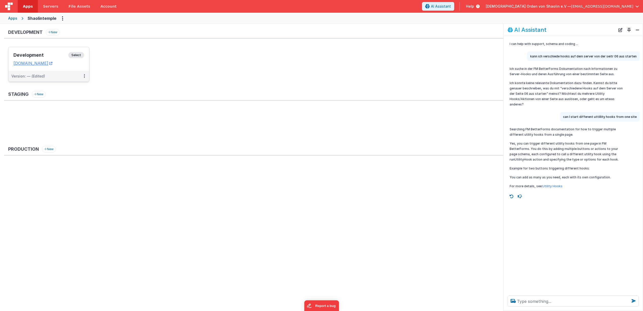
click at [84, 54] on span "Select" at bounding box center [76, 55] width 16 height 6
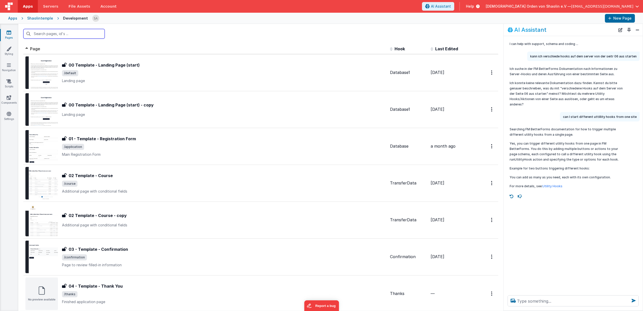
scroll to position [0, 0]
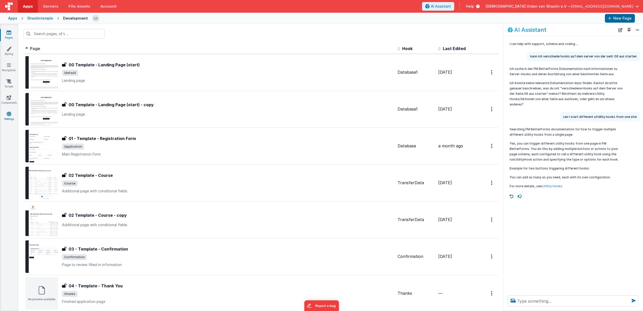
click at [9, 114] on icon at bounding box center [9, 113] width 5 height 5
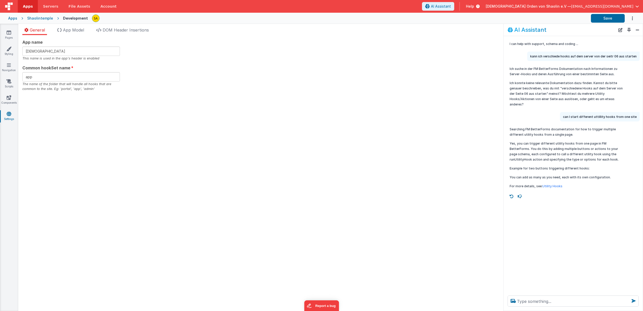
click at [38, 18] on div "Shaolintemple" at bounding box center [40, 18] width 26 height 5
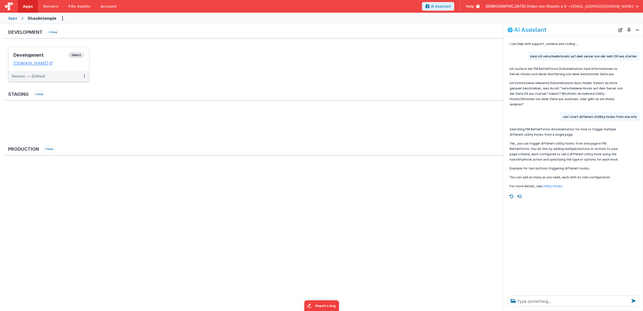
click at [75, 56] on span "Select" at bounding box center [76, 55] width 16 height 6
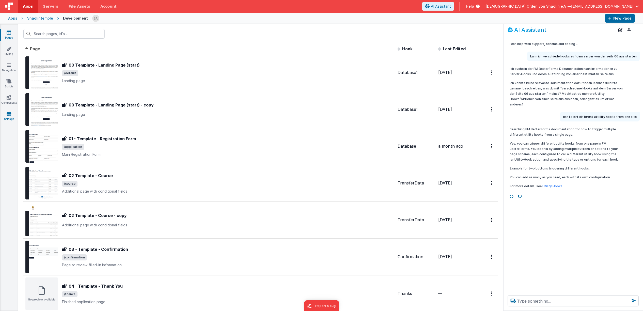
click at [12, 114] on link "Settings" at bounding box center [9, 116] width 18 height 10
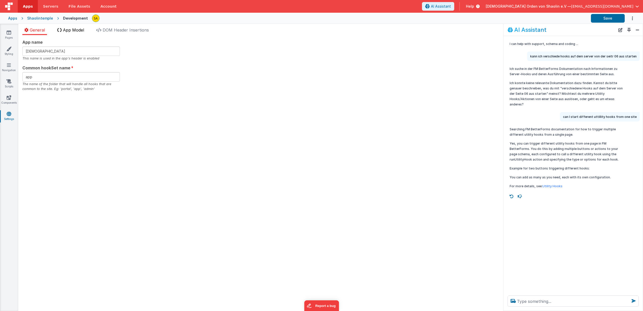
click at [71, 32] on span "App Model" at bounding box center [73, 29] width 21 height 5
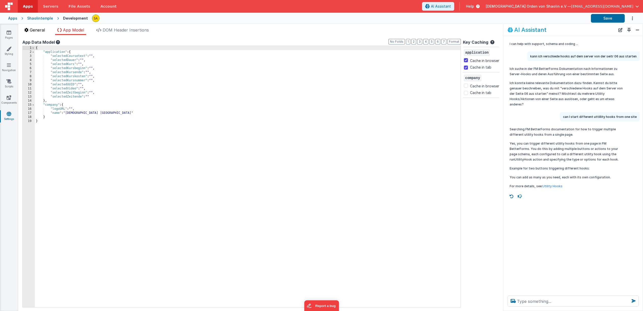
click at [40, 31] on span "General" at bounding box center [37, 29] width 15 height 5
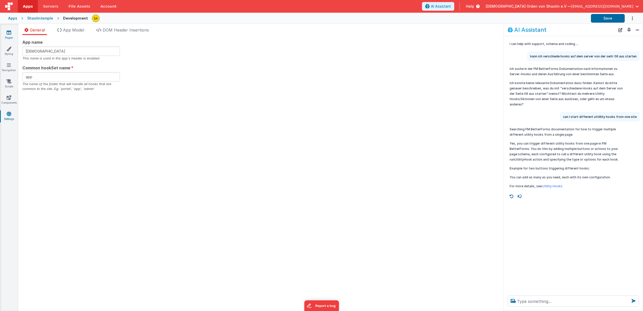
click at [8, 36] on link "Pages" at bounding box center [9, 35] width 18 height 10
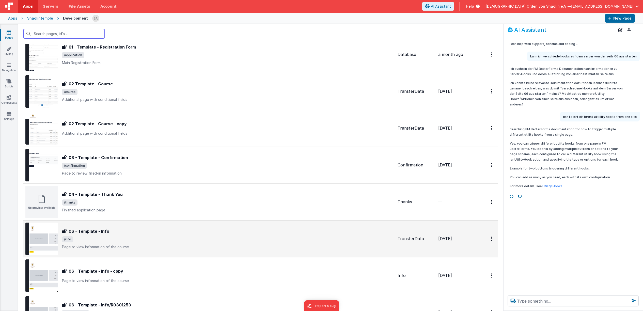
scroll to position [92, 0]
click at [199, 239] on span "/info" at bounding box center [227, 239] width 331 height 6
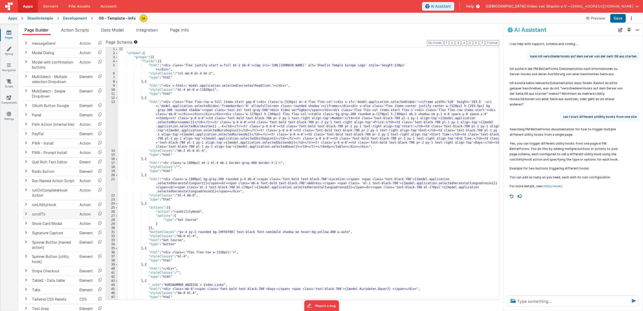
scroll to position [480, 1]
click at [26, 204] on span at bounding box center [26, 204] width 4 height 4
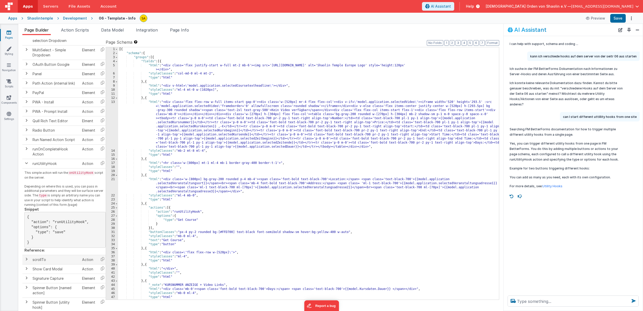
scroll to position [516, 0]
drag, startPoint x: 35, startPoint y: 216, endPoint x: 56, endPoint y: 242, distance: 33.8
click at [56, 242] on pre "{ "action": "runUtilityHook", "options": { "type": "save" } }" at bounding box center [64, 230] width 81 height 36
copy pre "{ "action": "runUtilityHook", "options": { "type": "save" } }"
click at [528, 302] on textarea at bounding box center [572, 300] width 131 height 11
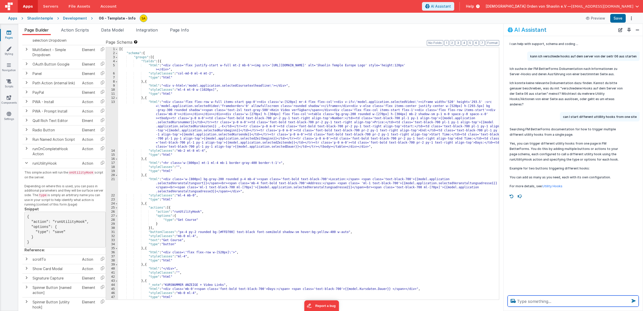
paste textarea "{ "action": "runUtilityHook", "options": { "type": "save" } }"
type textarea "{ "action": "runUtilityHook", "options": { "type": "save" } } analysiere und er…"
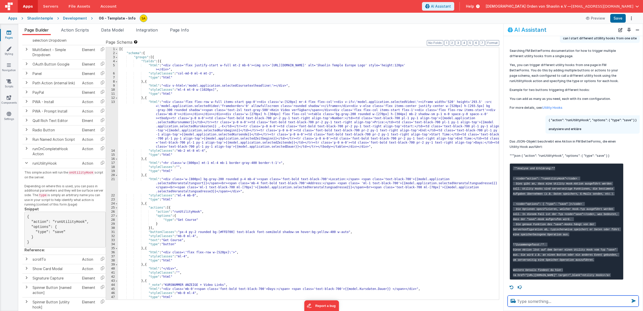
scroll to position [88, 0]
drag, startPoint x: 513, startPoint y: 266, endPoint x: 617, endPoint y: 270, distance: 104.4
click at [616, 270] on pre "**Analyse und Erklärung:** - <code>"action": "runUtilityHook"</code> Dies gibt …" at bounding box center [566, 221] width 114 height 116
copy code "<a href="https://docs.fmbetterforms.com/reference/actions-and-events/utility-ho…"
